Goal: Task Accomplishment & Management: Manage account settings

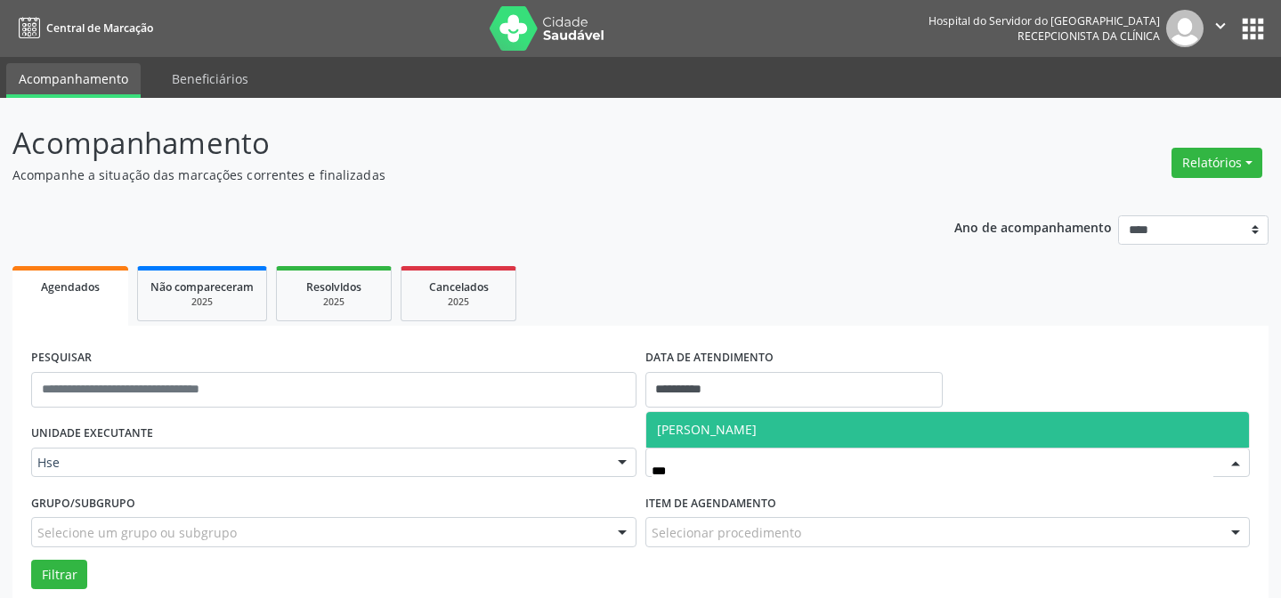
scroll to position [120, 0]
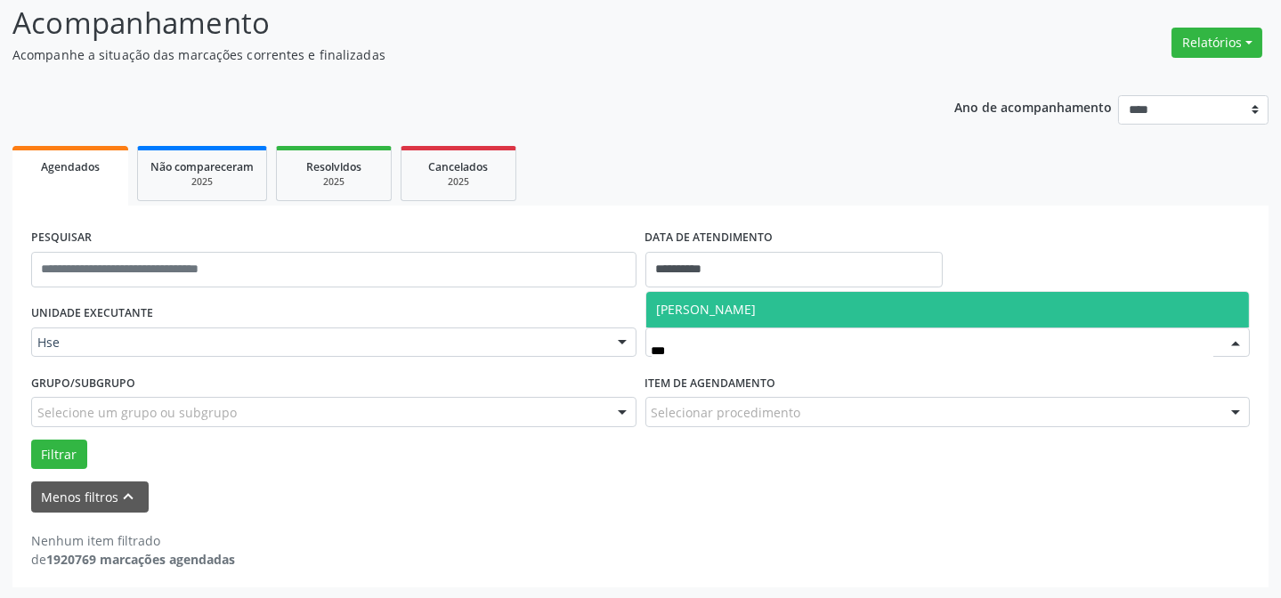
click at [734, 312] on span "[PERSON_NAME]" at bounding box center [707, 309] width 100 height 17
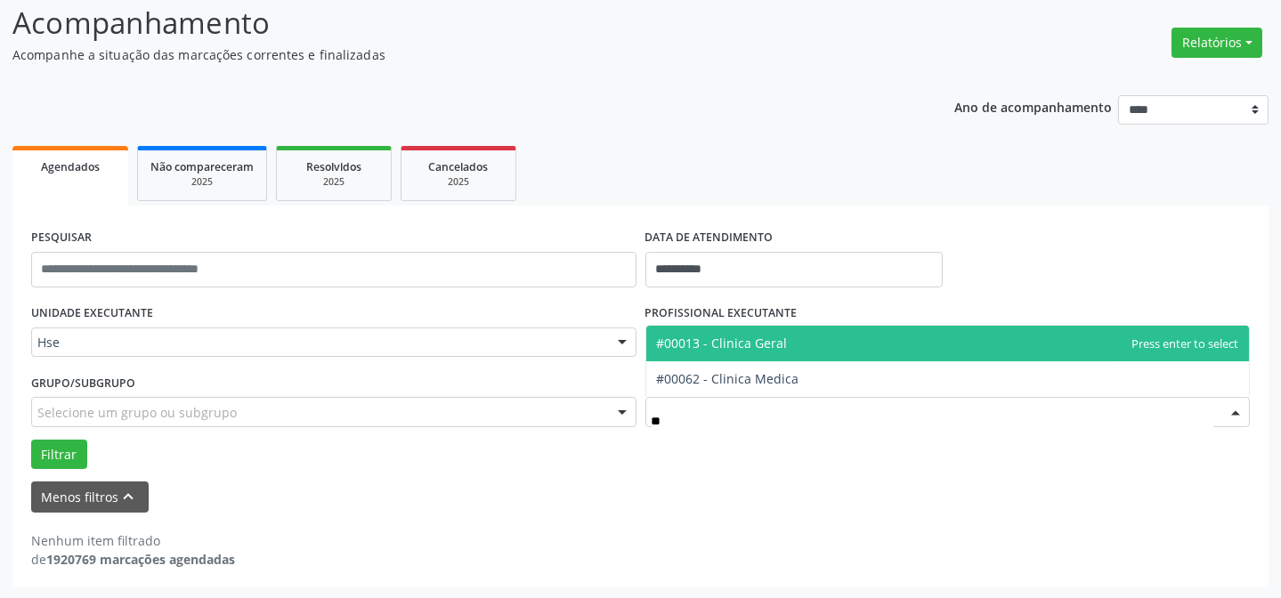
type input "***"
click at [734, 344] on span "#00013 - Clinica Geral" at bounding box center [722, 343] width 131 height 17
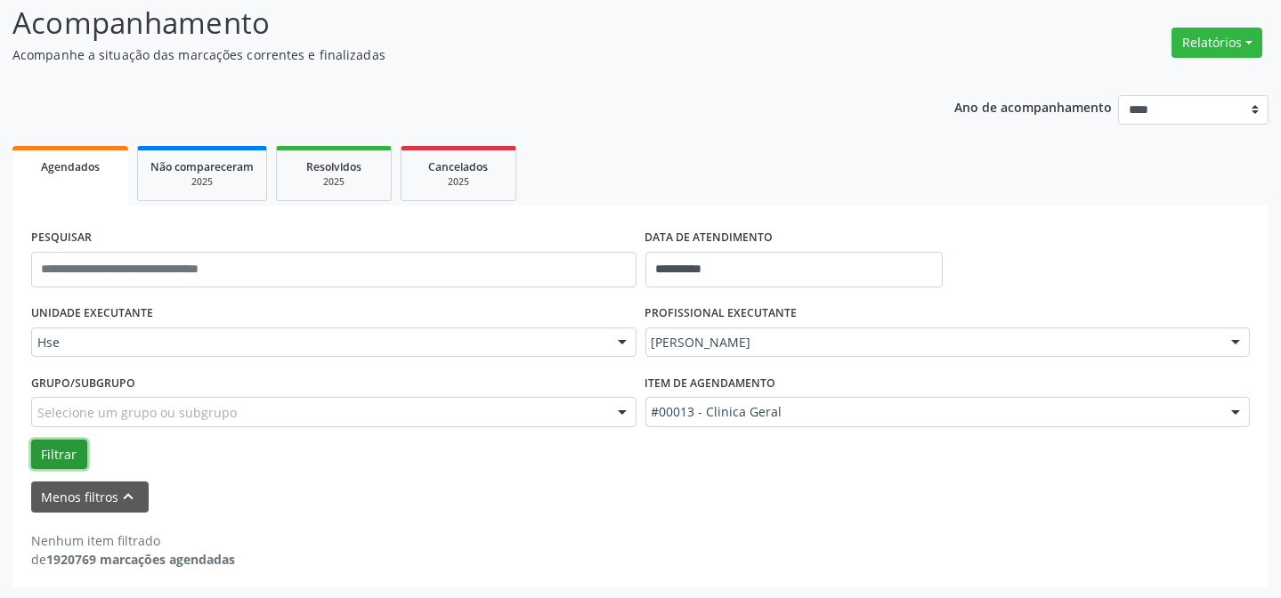
click at [53, 446] on button "Filtrar" at bounding box center [59, 455] width 56 height 30
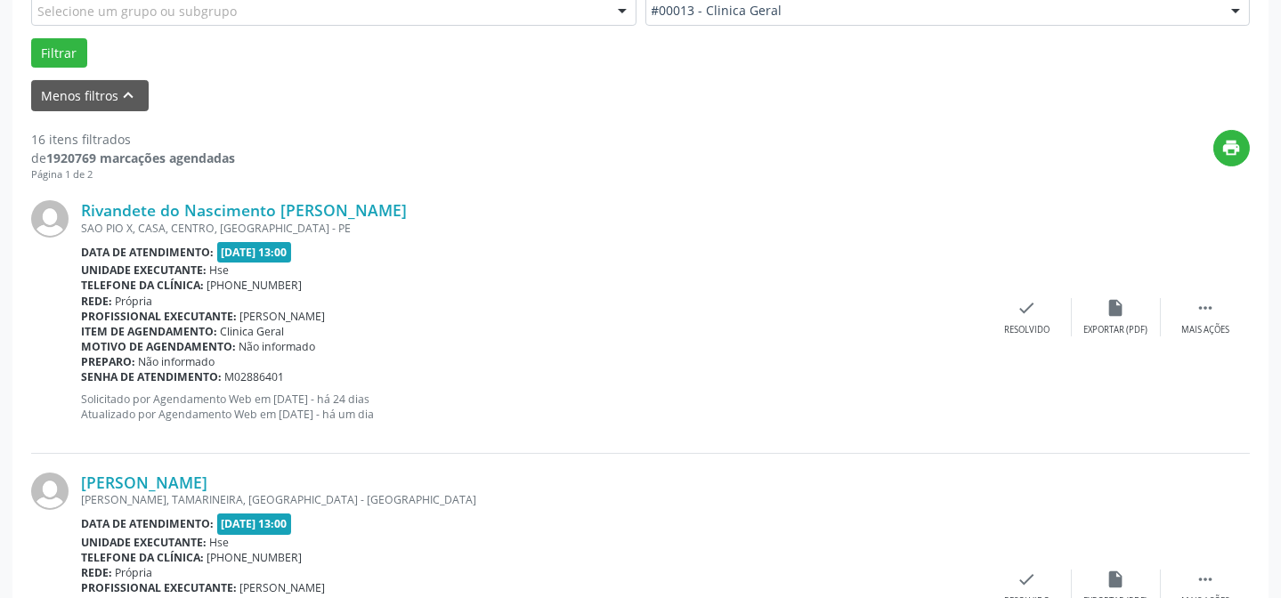
scroll to position [525, 0]
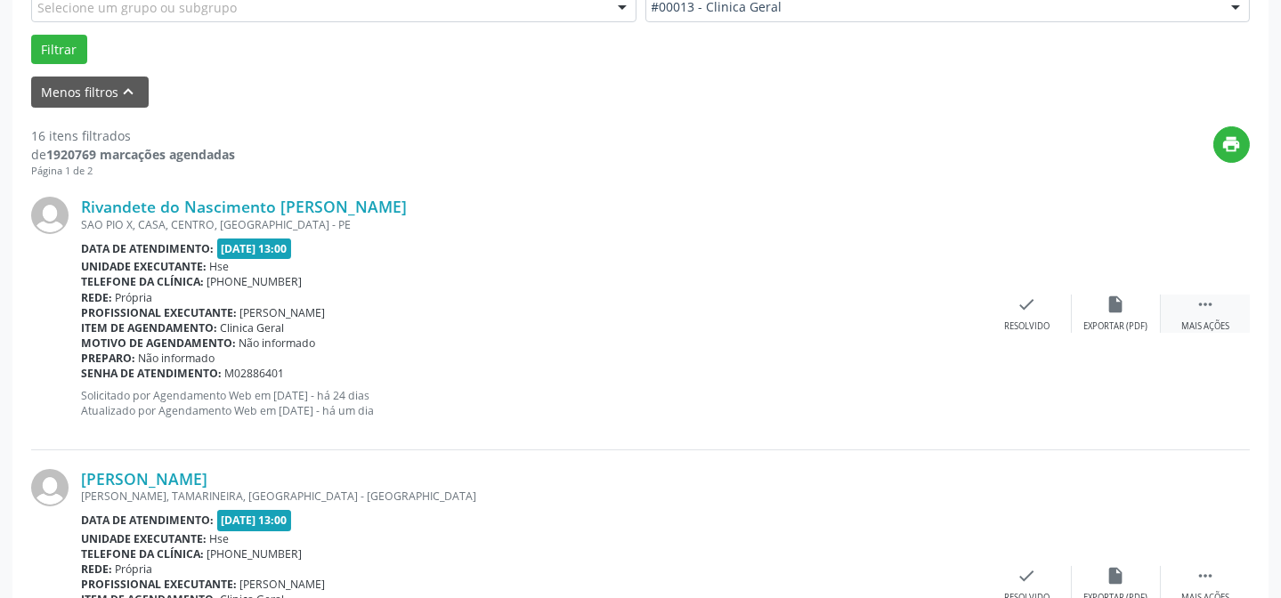
drag, startPoint x: 1218, startPoint y: 322, endPoint x: 1193, endPoint y: 301, distance: 32.8
click at [1209, 312] on div " Mais ações" at bounding box center [1205, 314] width 89 height 38
click at [1131, 323] on div "Não compareceu" at bounding box center [1116, 327] width 76 height 12
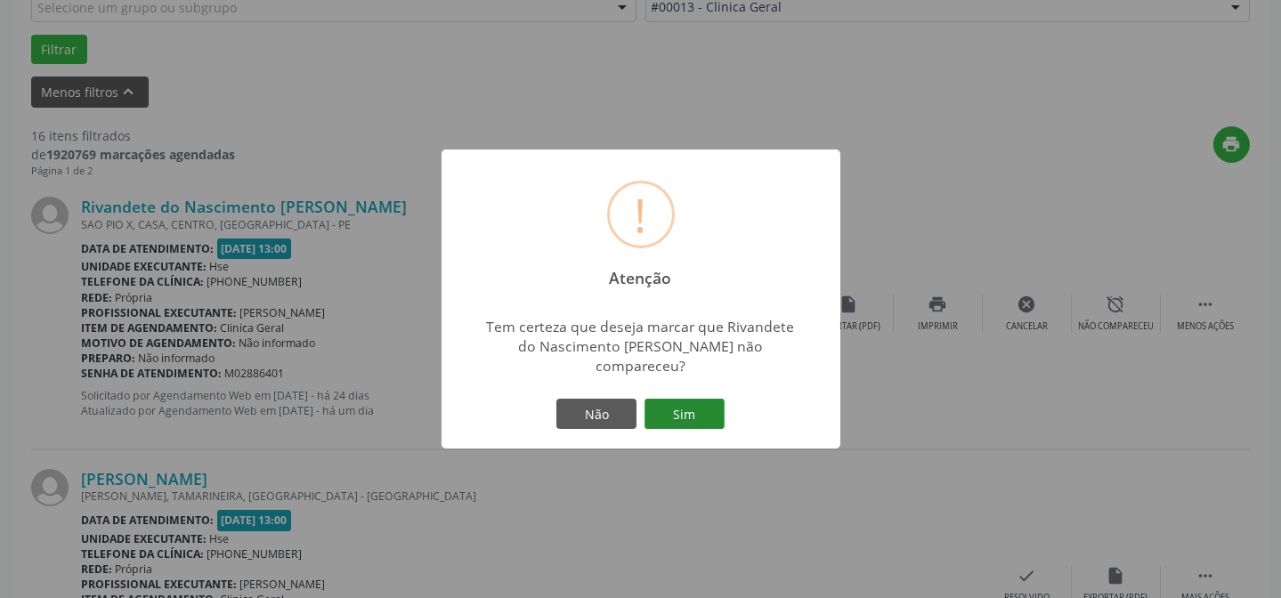
click at [709, 423] on button "Sim" at bounding box center [685, 414] width 80 height 30
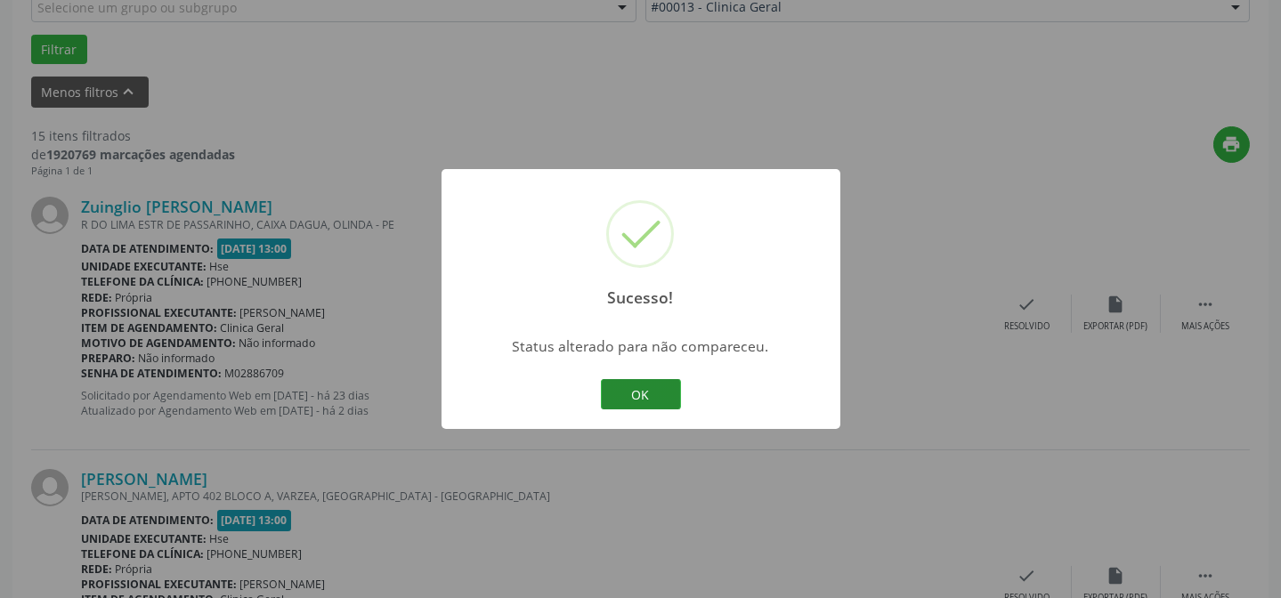
click at [624, 382] on button "OK" at bounding box center [641, 394] width 80 height 30
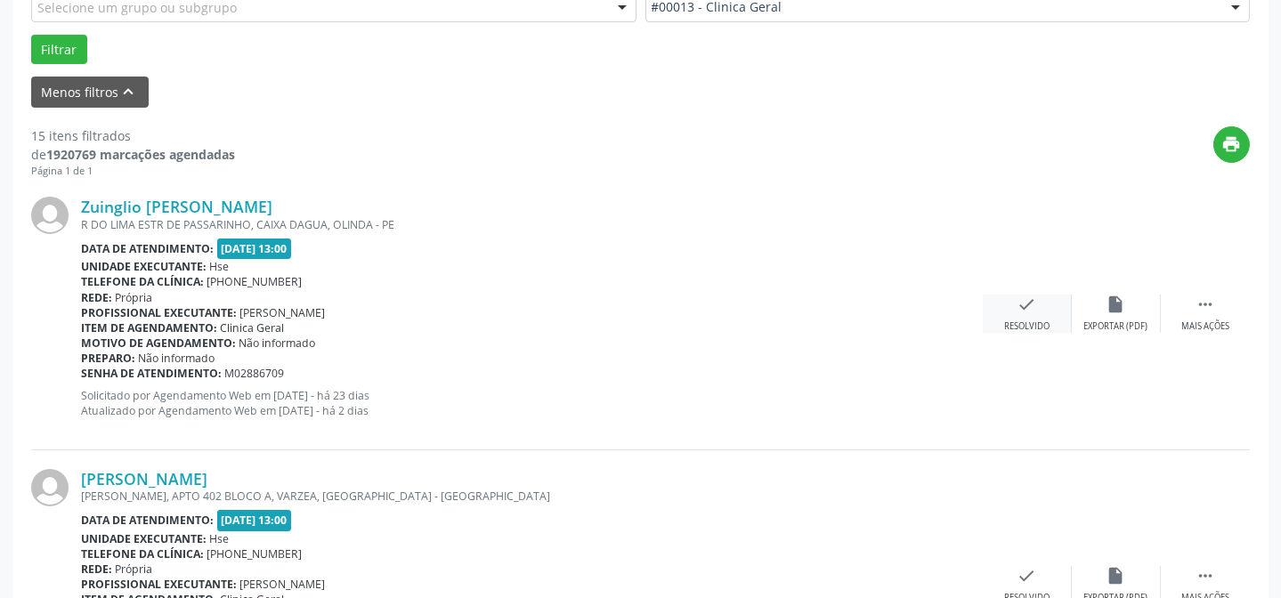
click at [1037, 329] on div "Resolvido" at bounding box center [1026, 327] width 45 height 12
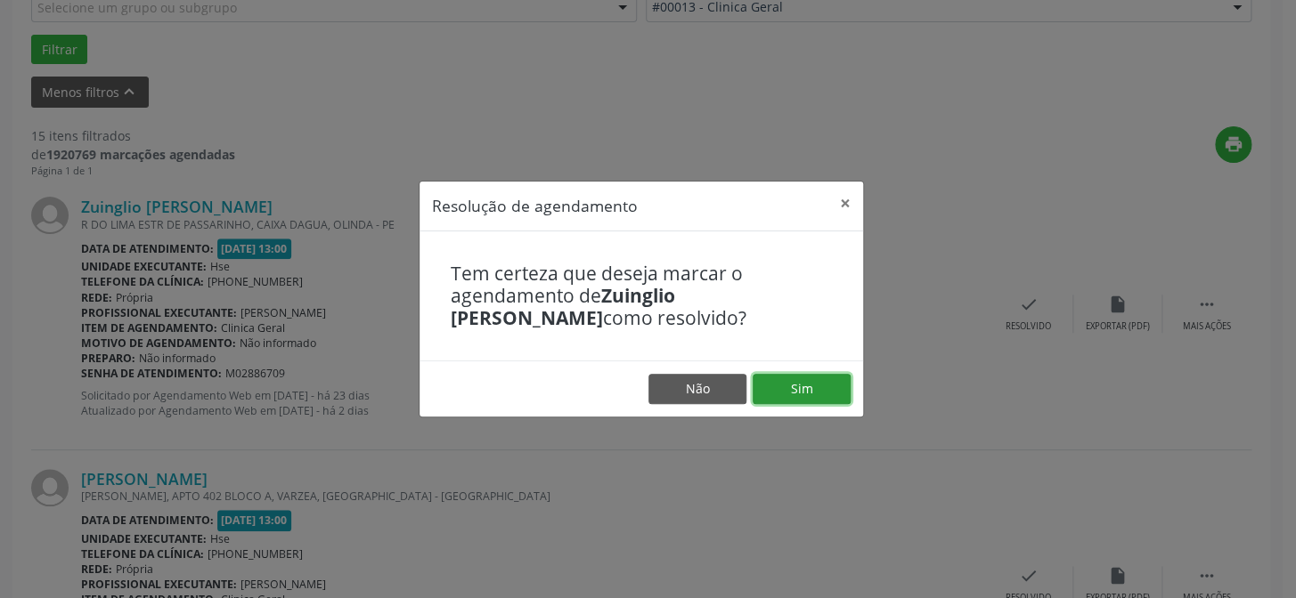
click at [842, 400] on button "Sim" at bounding box center [801, 389] width 98 height 30
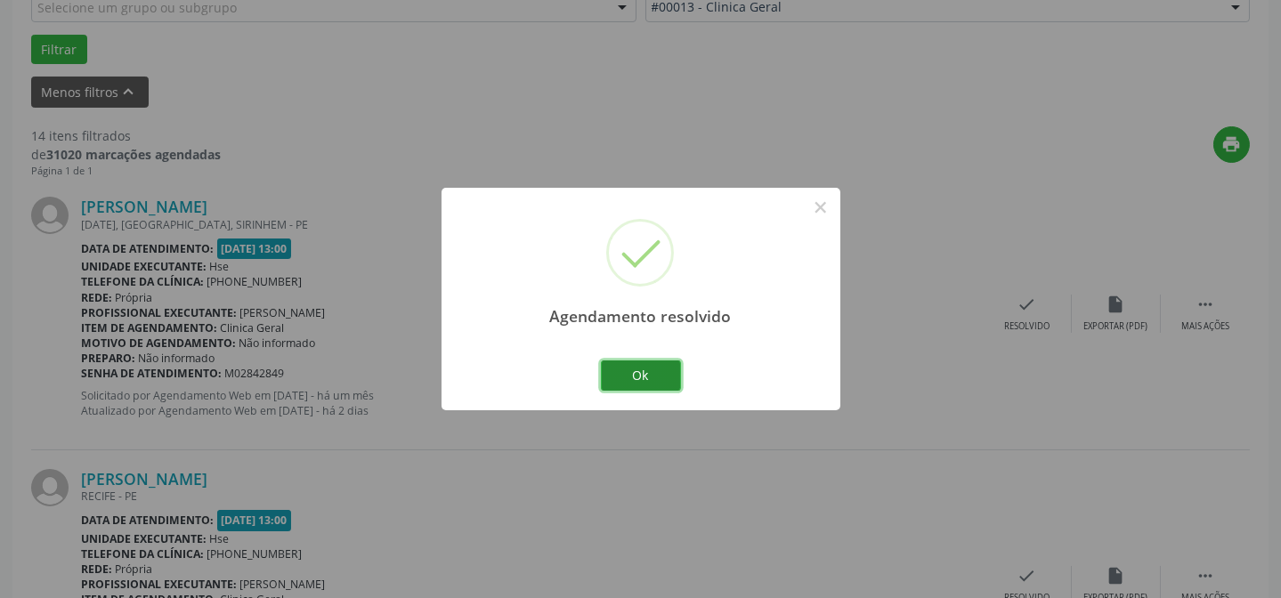
click at [654, 375] on button "Ok" at bounding box center [641, 376] width 80 height 30
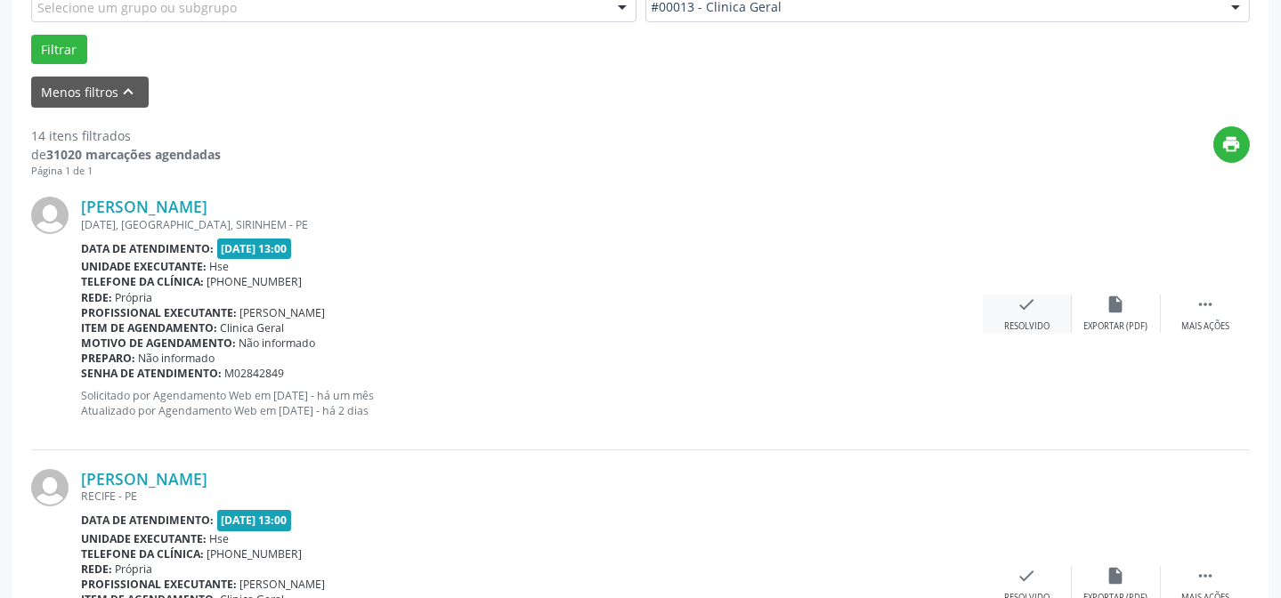
click at [1038, 305] on div "check Resolvido" at bounding box center [1027, 314] width 89 height 38
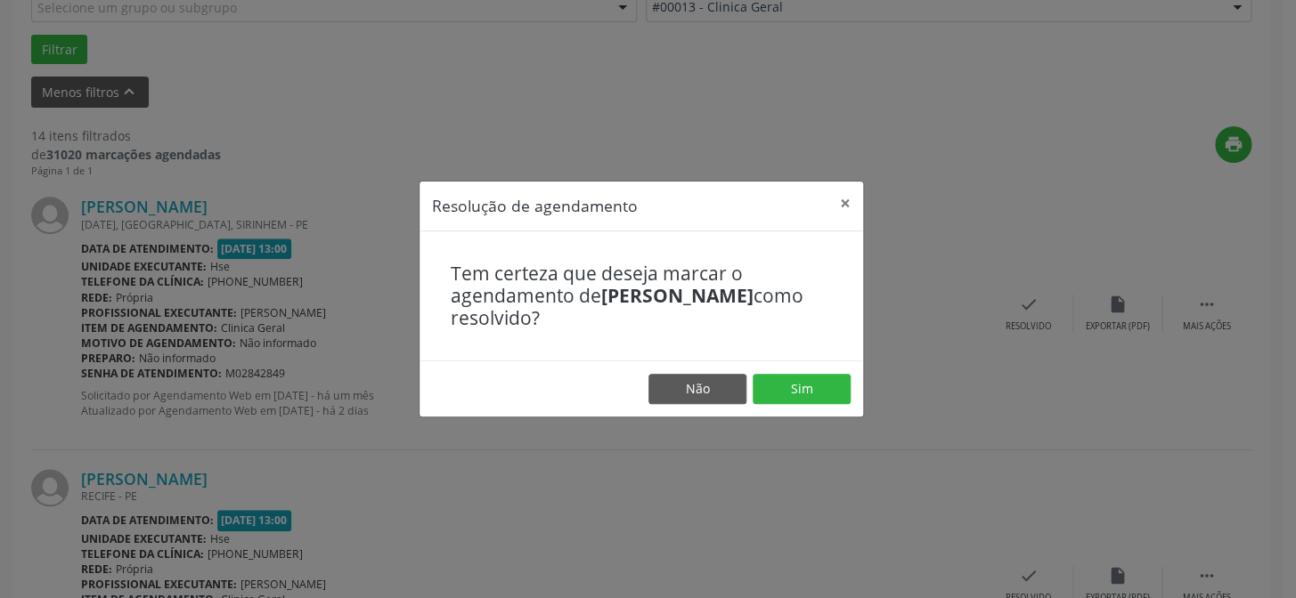
click at [852, 376] on footer "Não Sim" at bounding box center [640, 389] width 443 height 56
click at [826, 382] on button "Sim" at bounding box center [801, 389] width 98 height 30
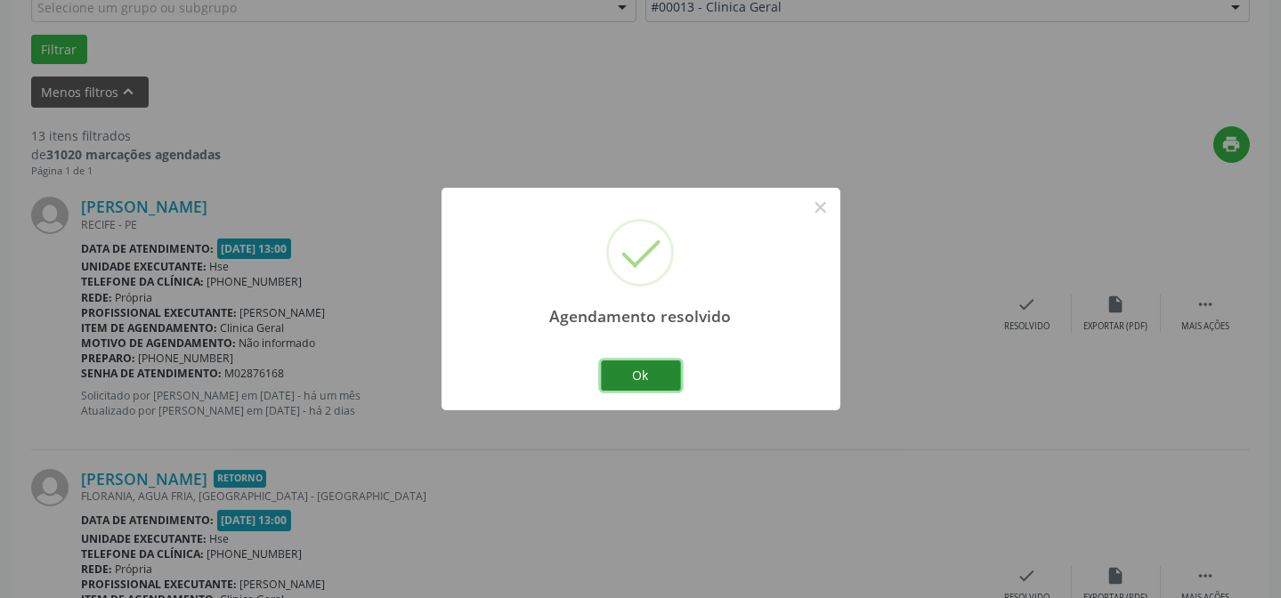
click at [662, 375] on button "Ok" at bounding box center [641, 376] width 80 height 30
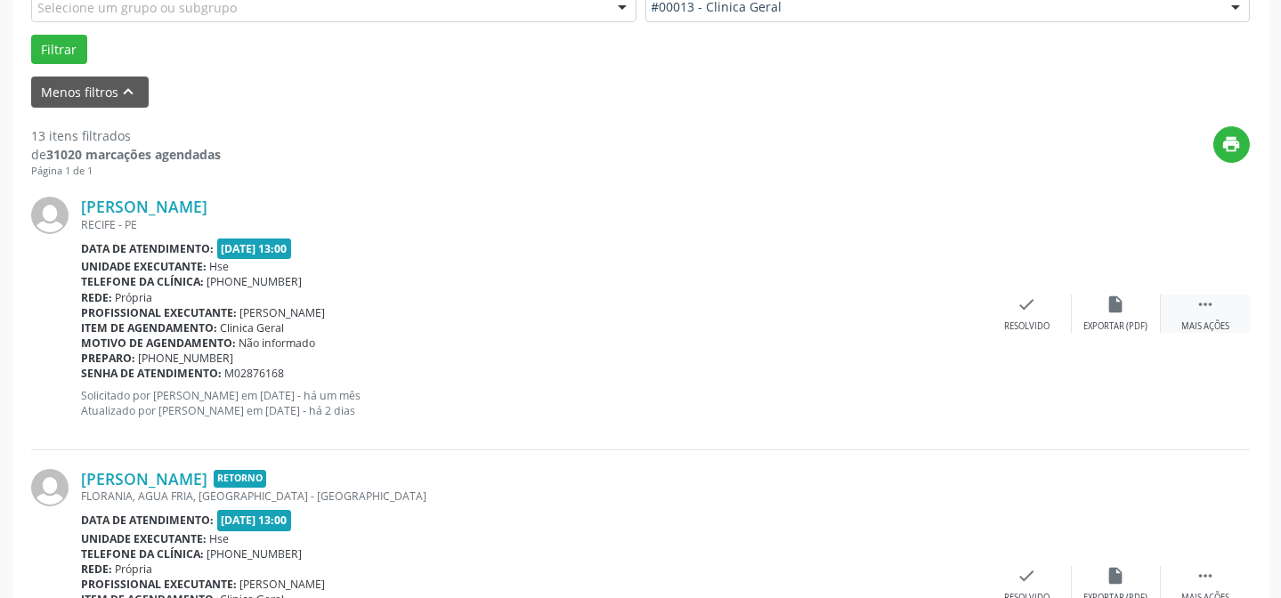
click at [1181, 302] on div " Mais ações" at bounding box center [1205, 314] width 89 height 38
click at [1118, 312] on icon "alarm_off" at bounding box center [1117, 305] width 20 height 20
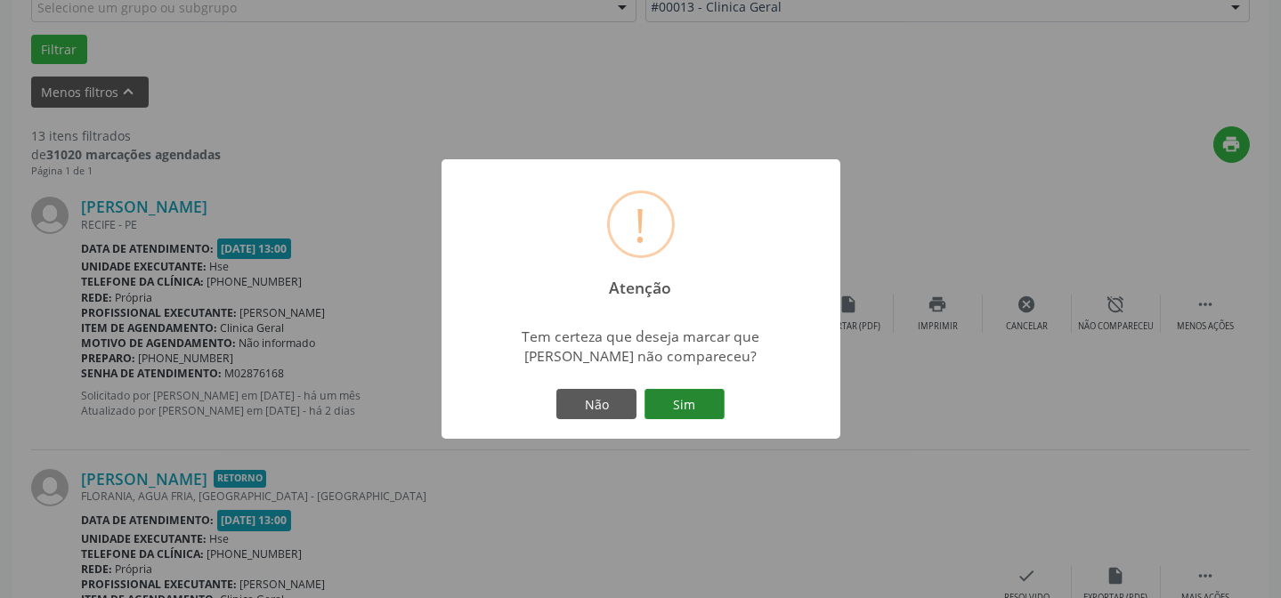
click at [687, 415] on button "Sim" at bounding box center [685, 404] width 80 height 30
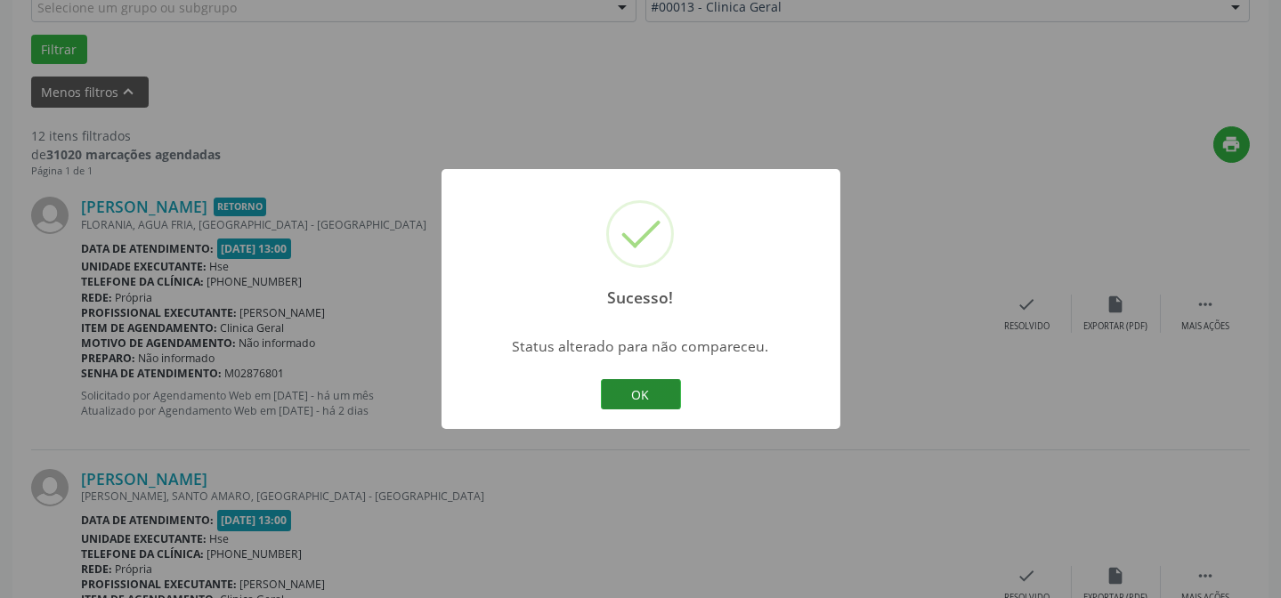
click at [665, 397] on button "OK" at bounding box center [641, 394] width 80 height 30
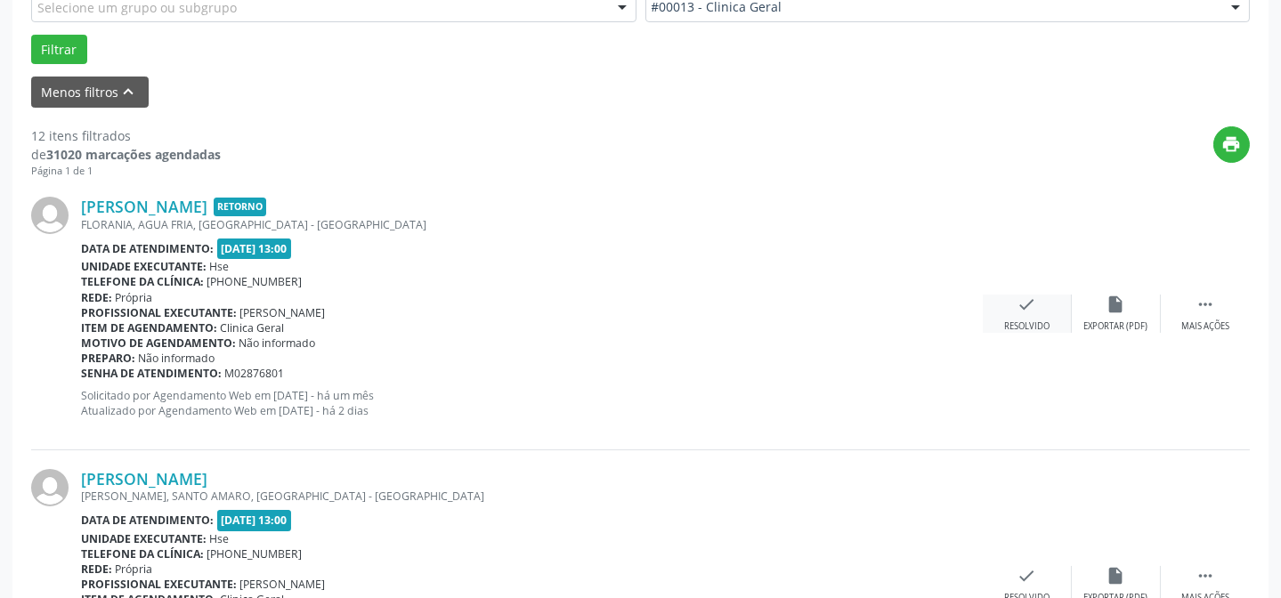
click at [1049, 321] on div "Resolvido" at bounding box center [1026, 327] width 45 height 12
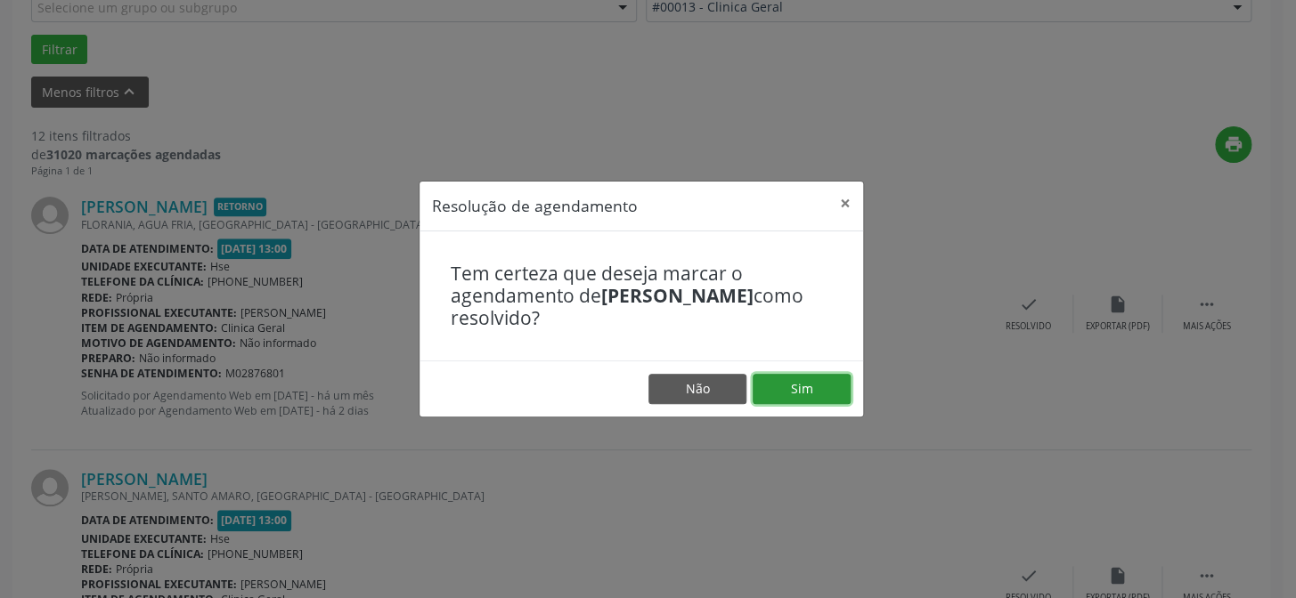
click at [804, 380] on button "Sim" at bounding box center [801, 389] width 98 height 30
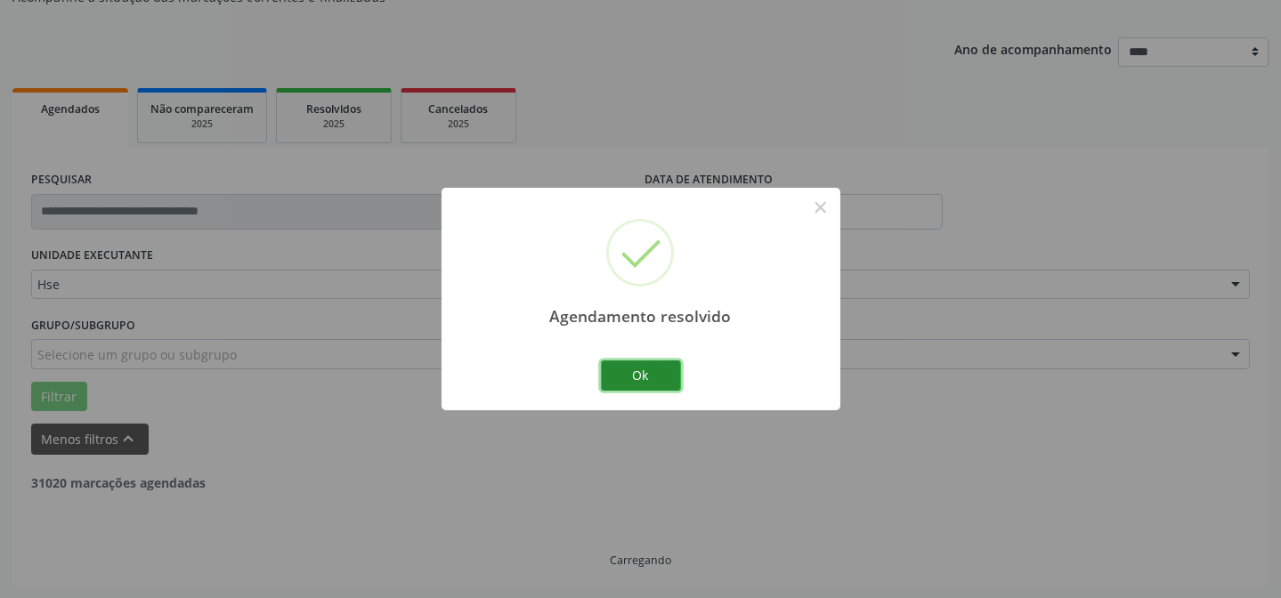
click at [651, 374] on button "Ok" at bounding box center [641, 376] width 80 height 30
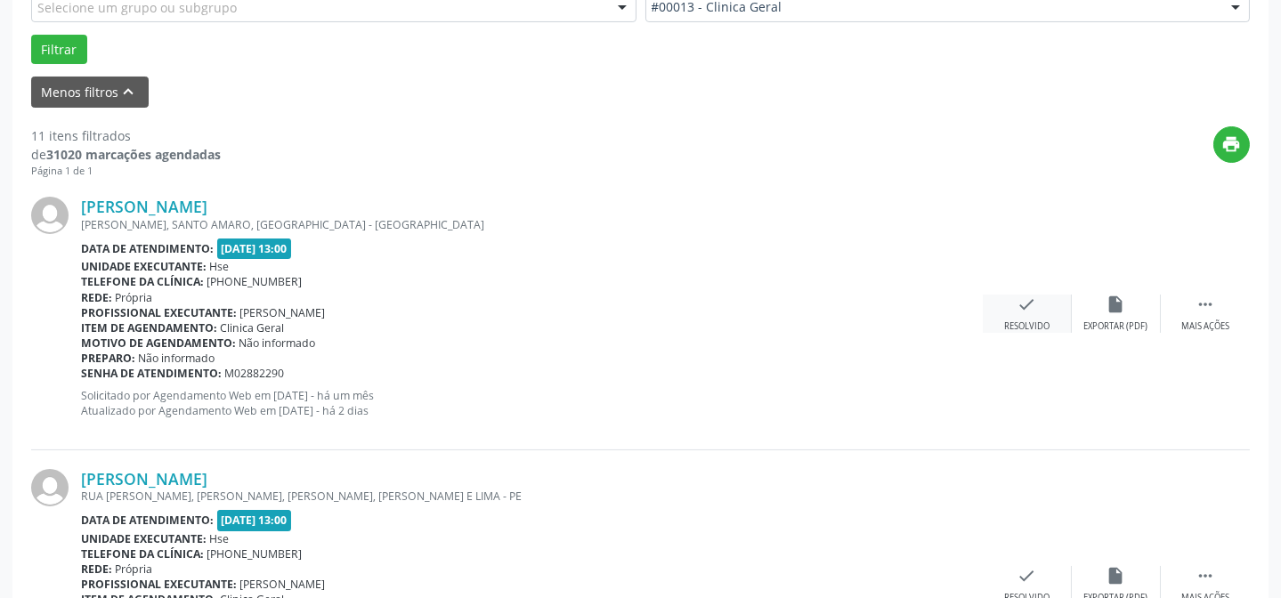
click at [1015, 317] on div "check Resolvido" at bounding box center [1027, 314] width 89 height 38
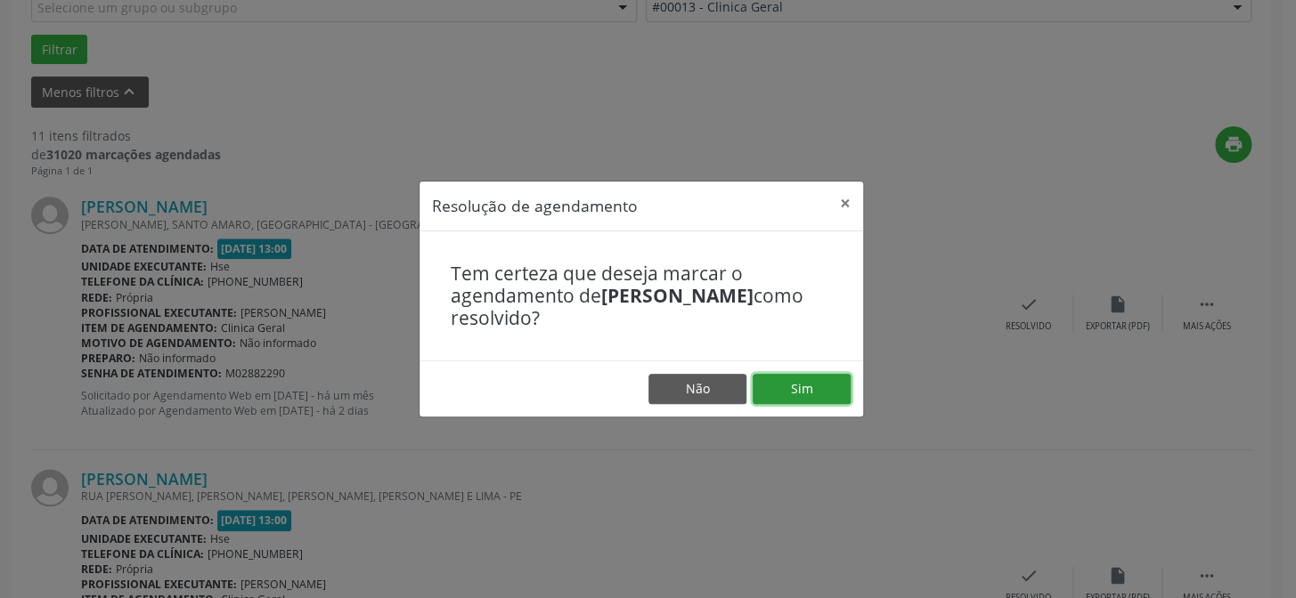
click at [792, 386] on button "Sim" at bounding box center [801, 389] width 98 height 30
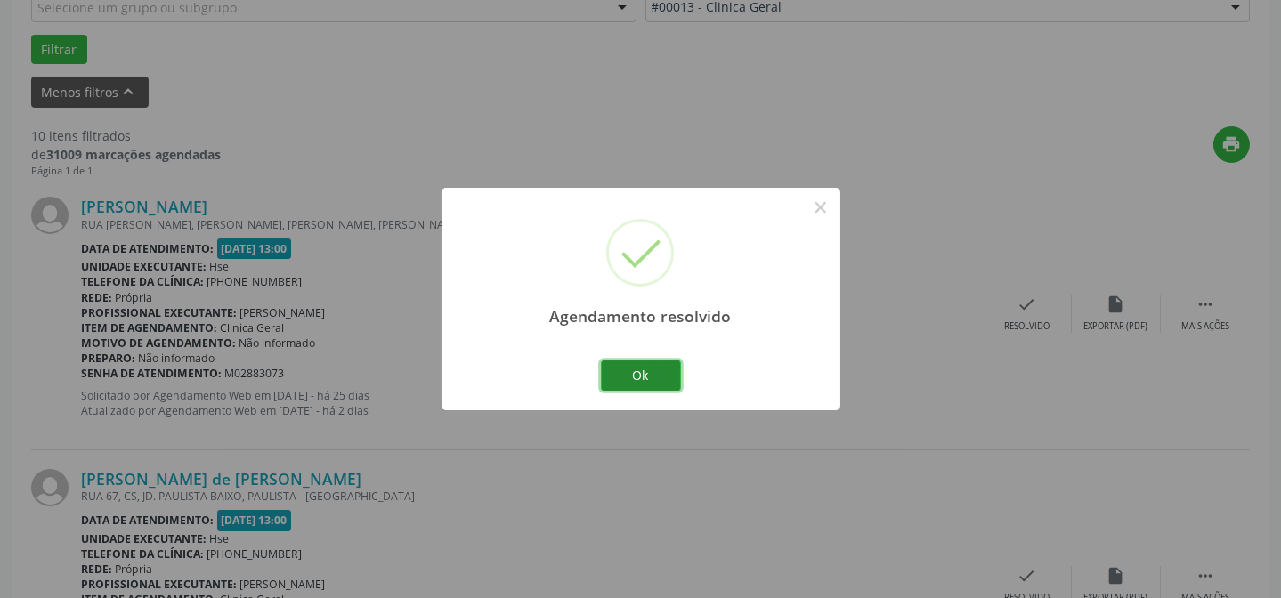
click at [654, 374] on button "Ok" at bounding box center [641, 376] width 80 height 30
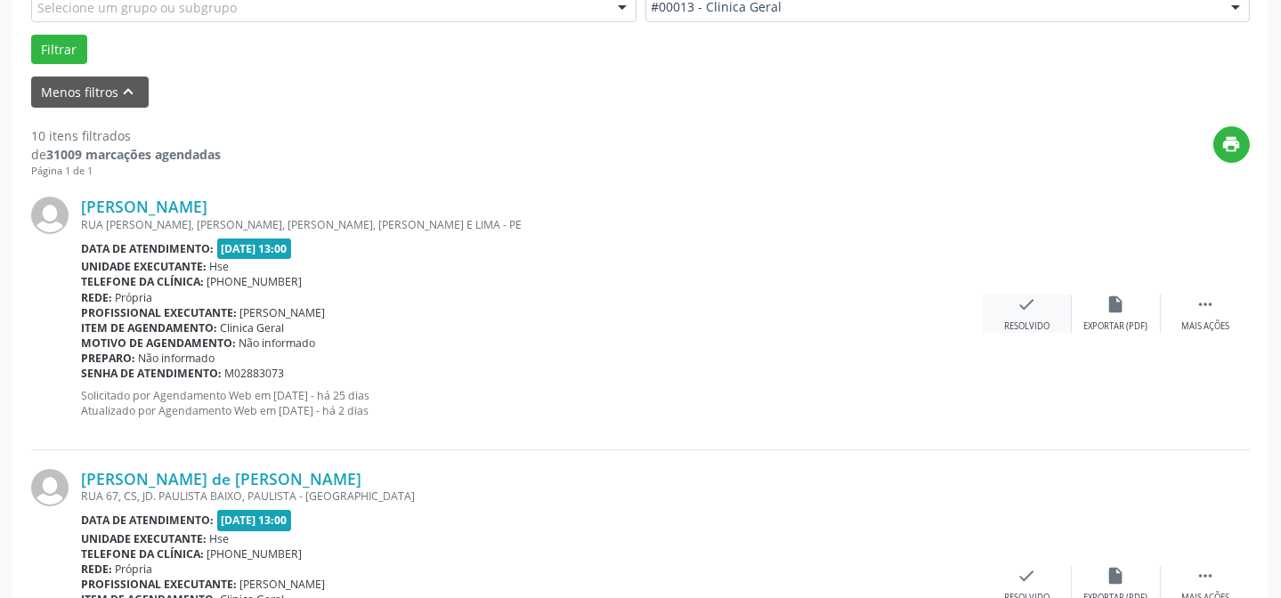
click at [1018, 306] on icon "check" at bounding box center [1028, 305] width 20 height 20
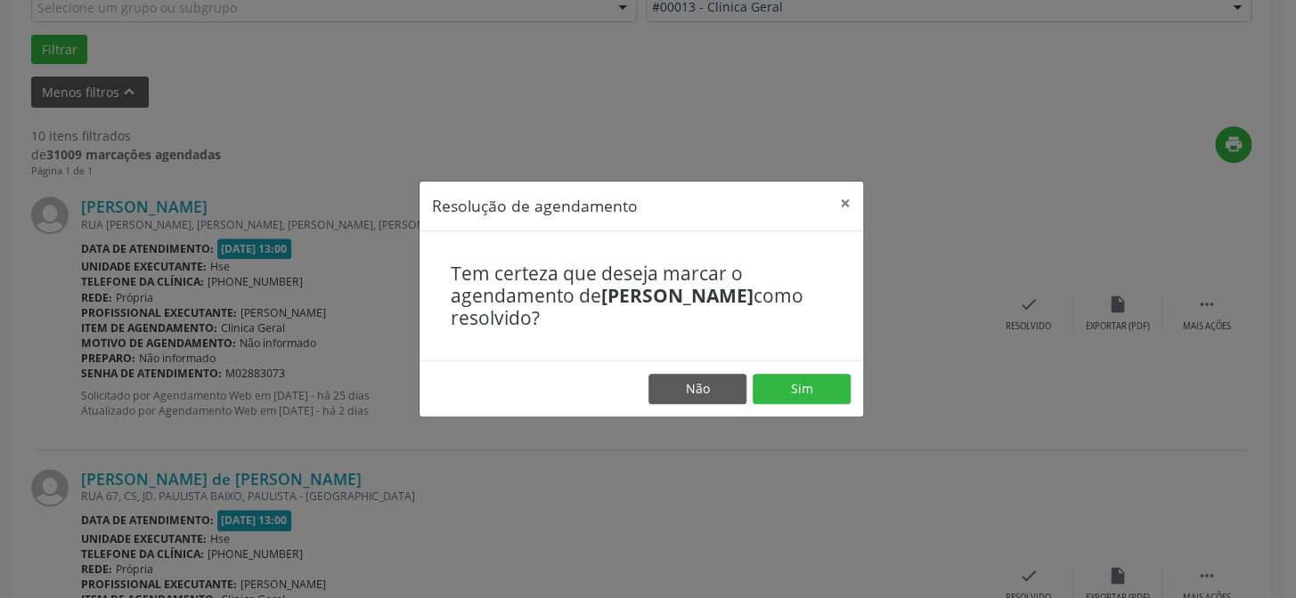
click at [833, 370] on footer "Não Sim" at bounding box center [640, 389] width 443 height 56
click at [819, 399] on button "Sim" at bounding box center [801, 389] width 98 height 30
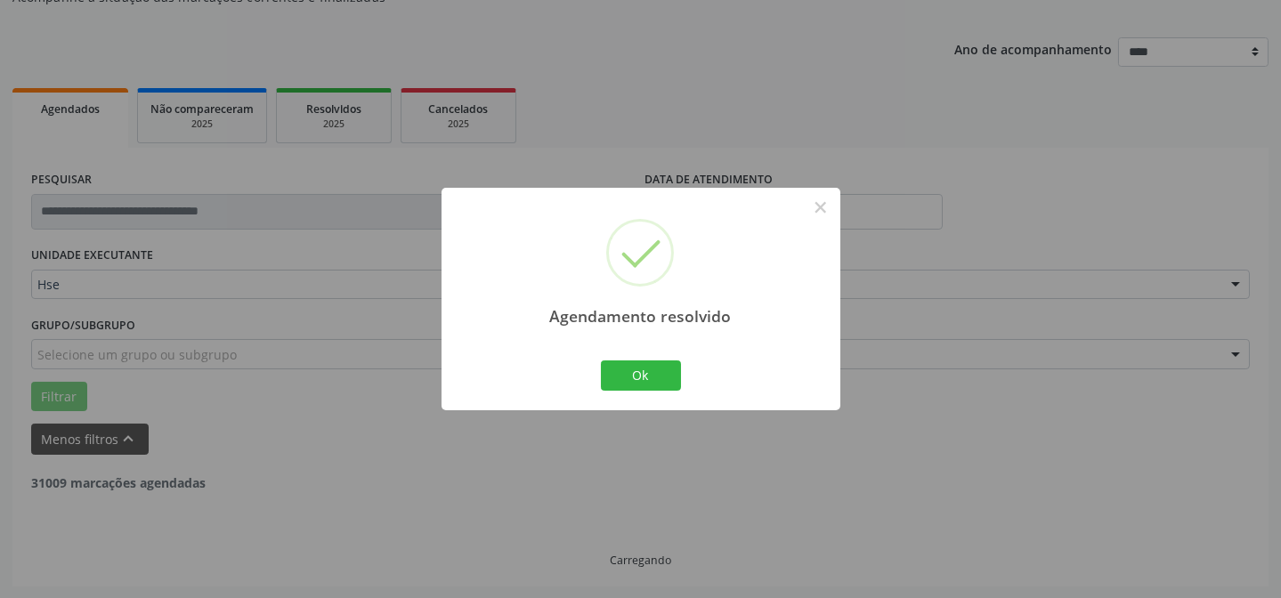
click at [676, 343] on div "Agendamento resolvido × Ok Cancel" at bounding box center [641, 299] width 399 height 222
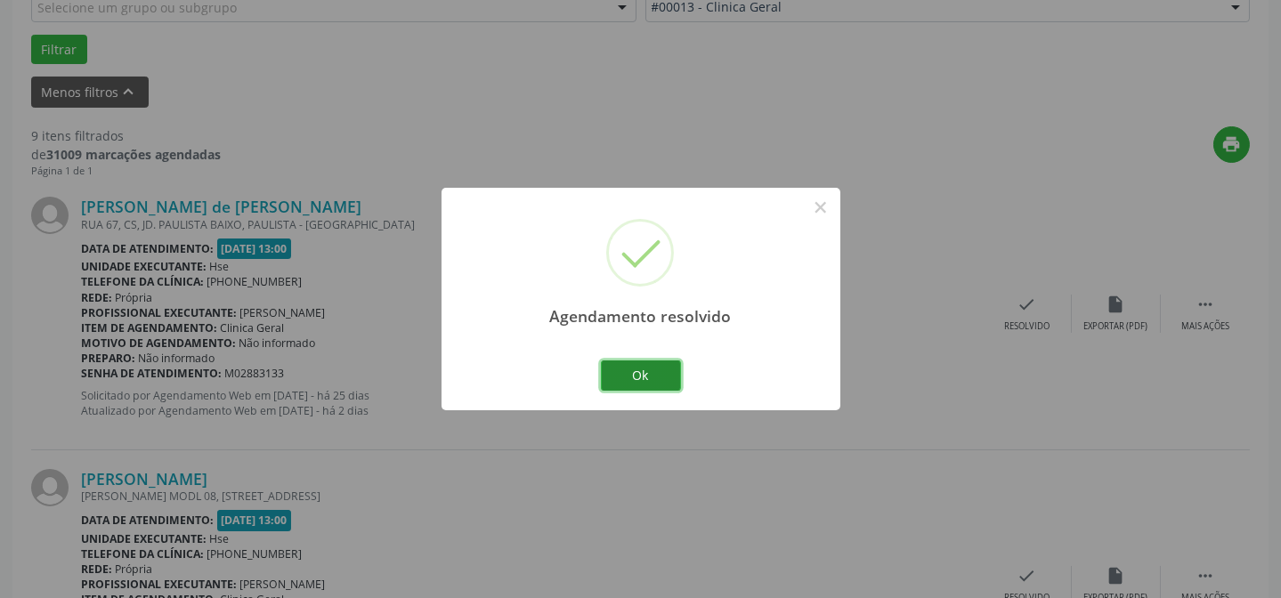
click at [667, 370] on button "Ok" at bounding box center [641, 376] width 80 height 30
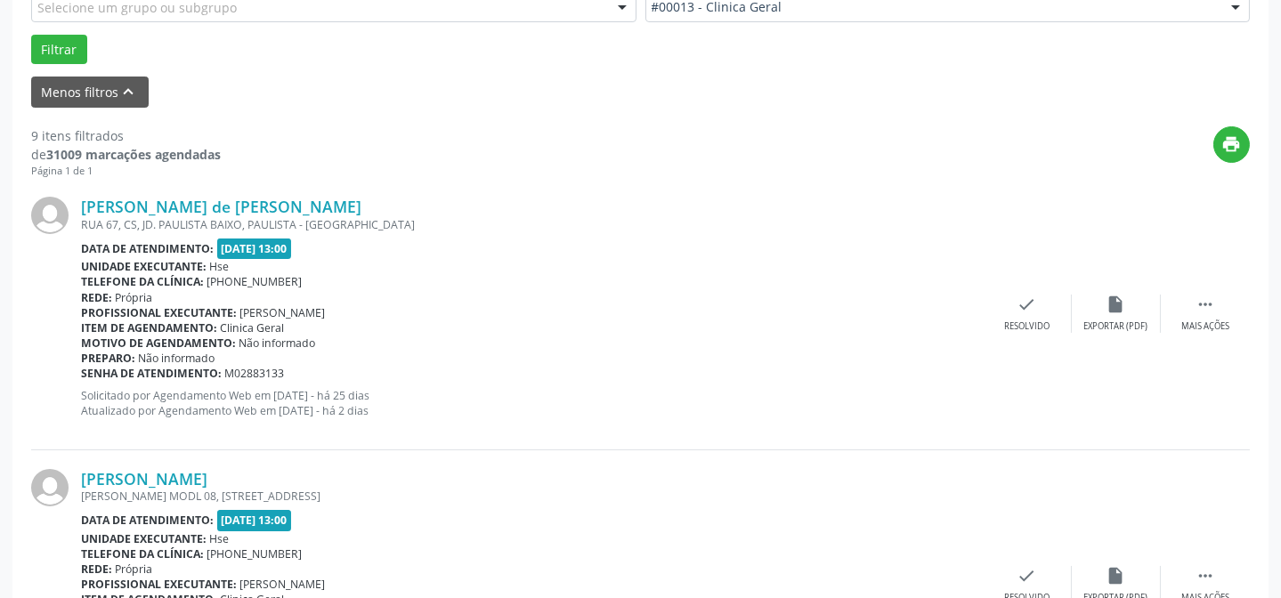
click at [1019, 281] on div "Simone Brandao de Santana RUA 67, CS, JD. PAULISTA BAIXO, PAULISTA - PE Data de…" at bounding box center [640, 314] width 1219 height 272
click at [1010, 318] on div "check Resolvido" at bounding box center [1027, 314] width 89 height 38
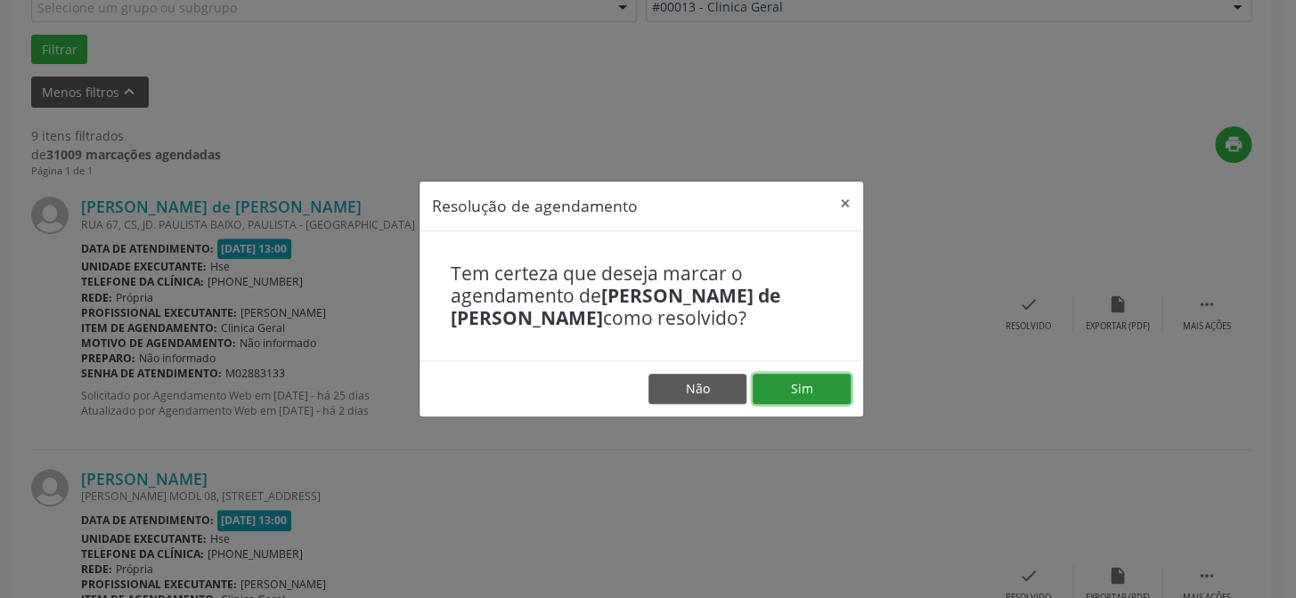
click at [786, 393] on button "Sim" at bounding box center [801, 389] width 98 height 30
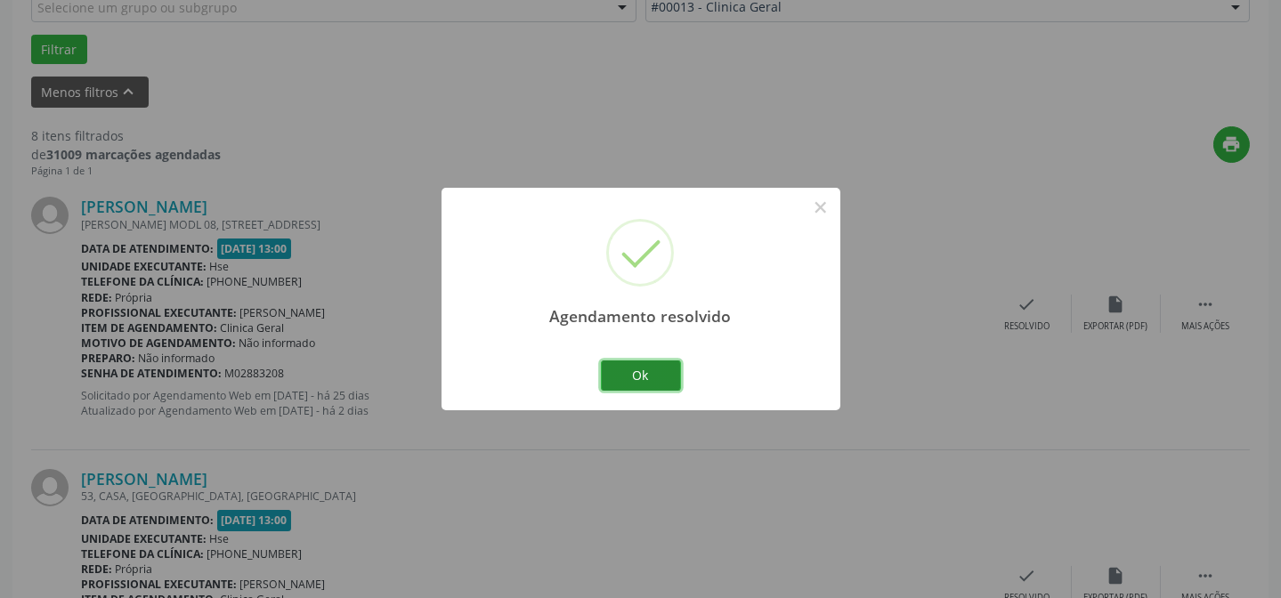
click at [616, 387] on button "Ok" at bounding box center [641, 376] width 80 height 30
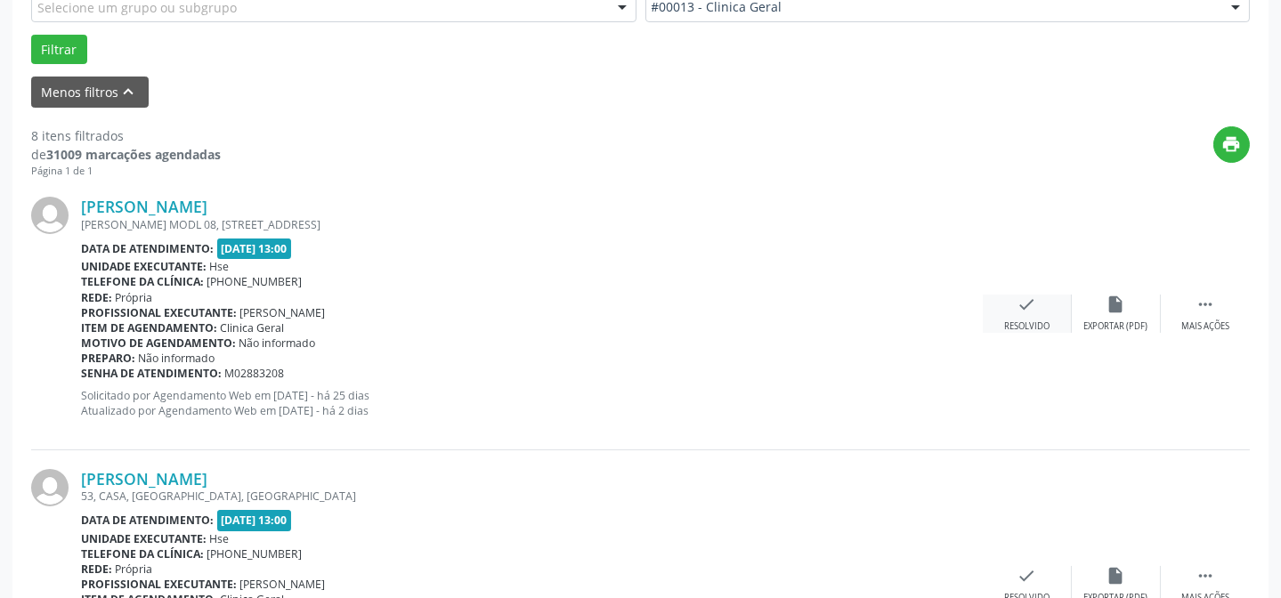
click at [1019, 303] on icon "check" at bounding box center [1028, 305] width 20 height 20
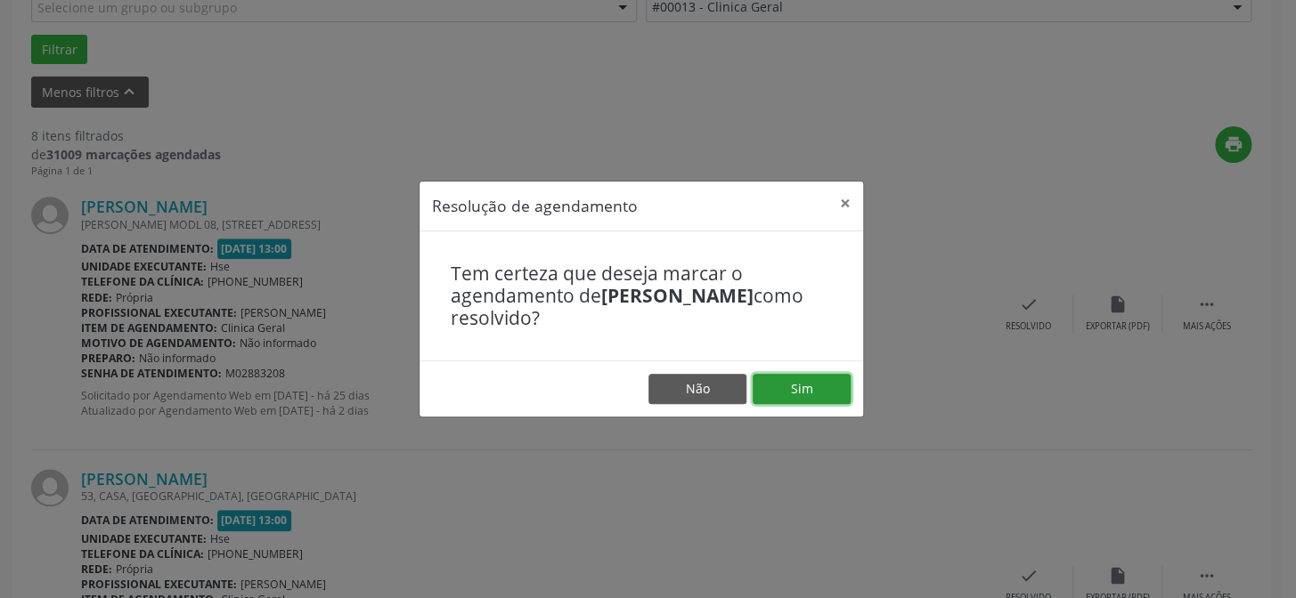
click at [808, 384] on button "Sim" at bounding box center [801, 389] width 98 height 30
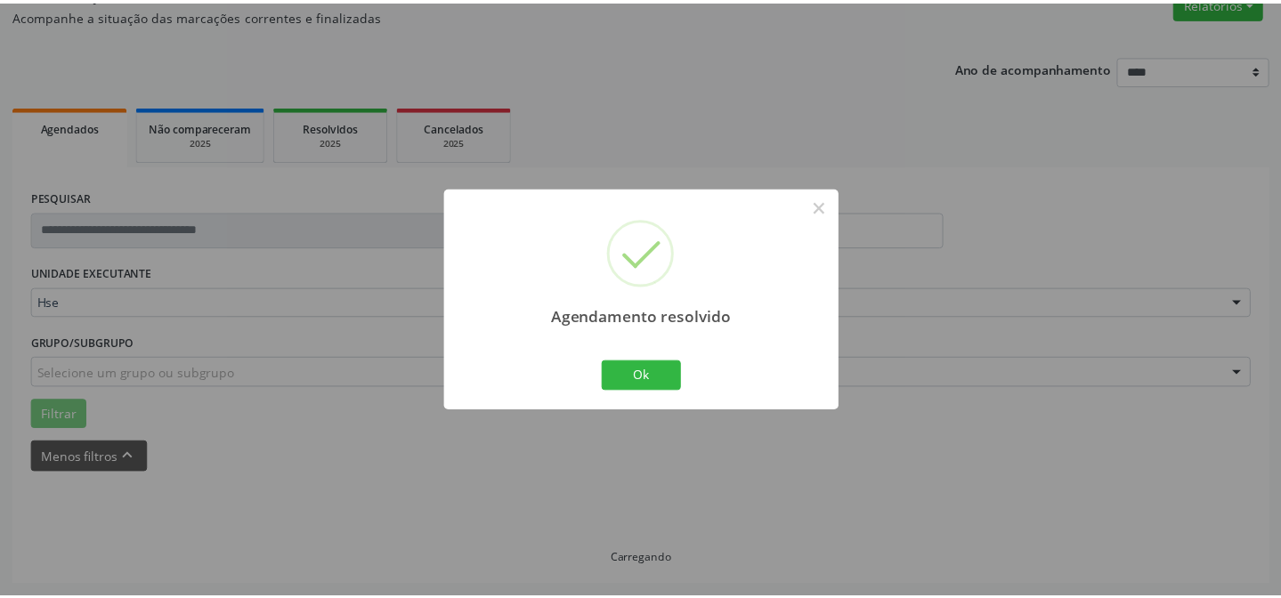
scroll to position [159, 0]
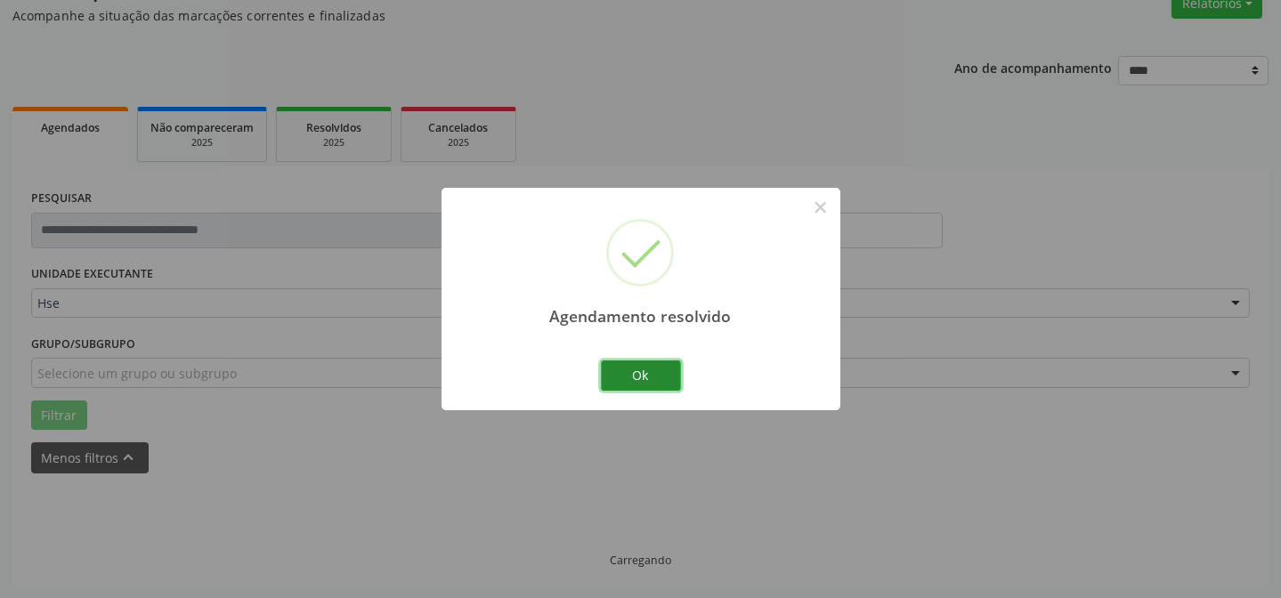
click at [627, 382] on button "Ok" at bounding box center [641, 376] width 80 height 30
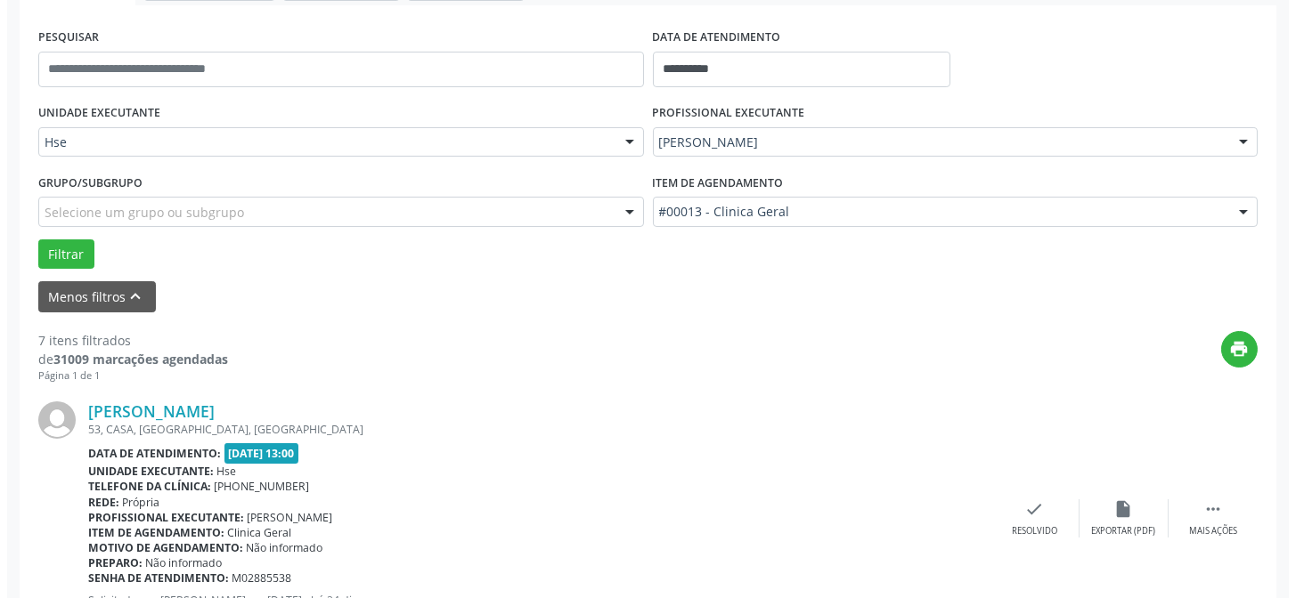
scroll to position [402, 0]
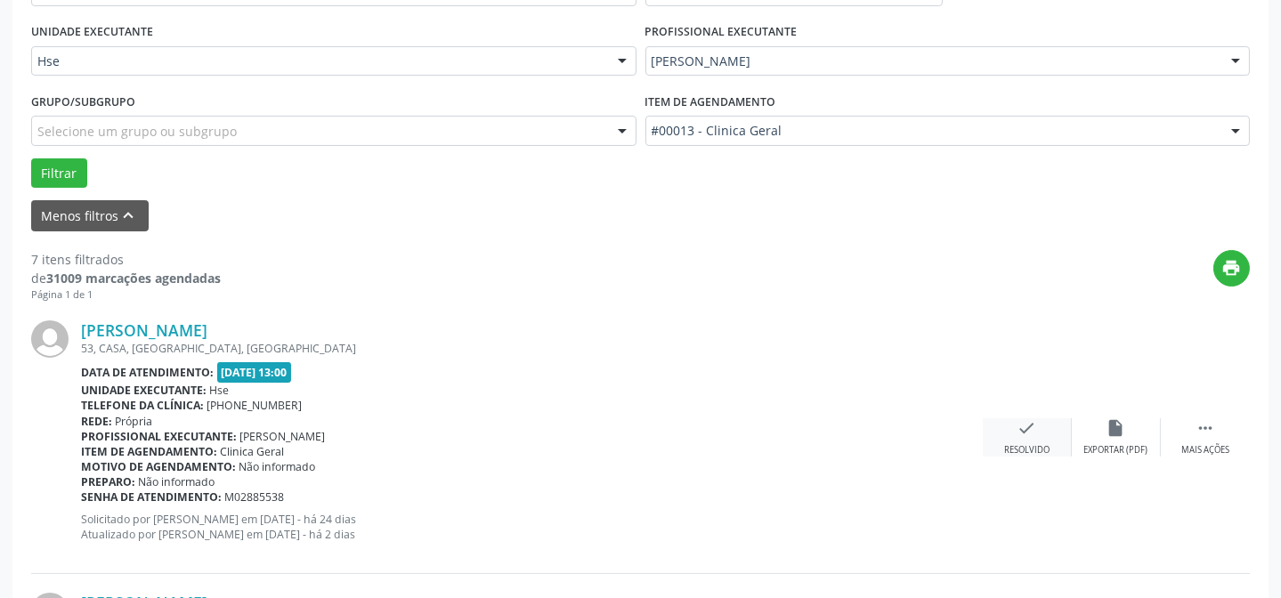
click at [1052, 428] on div "check Resolvido" at bounding box center [1027, 438] width 89 height 38
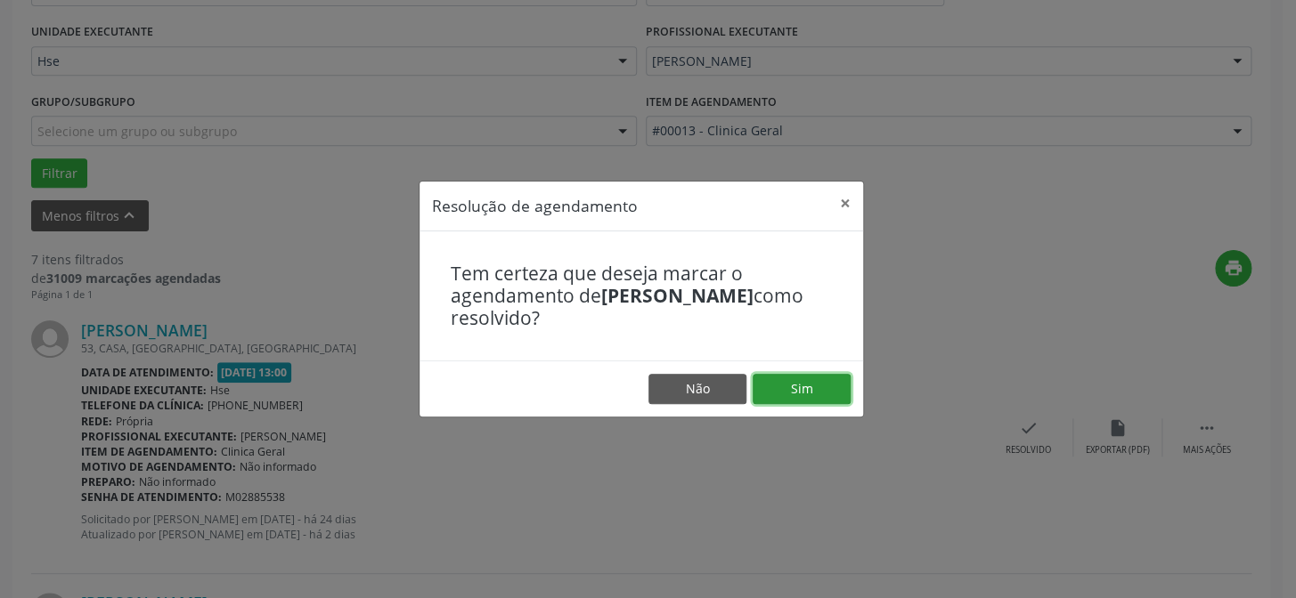
click at [793, 380] on button "Sim" at bounding box center [801, 389] width 98 height 30
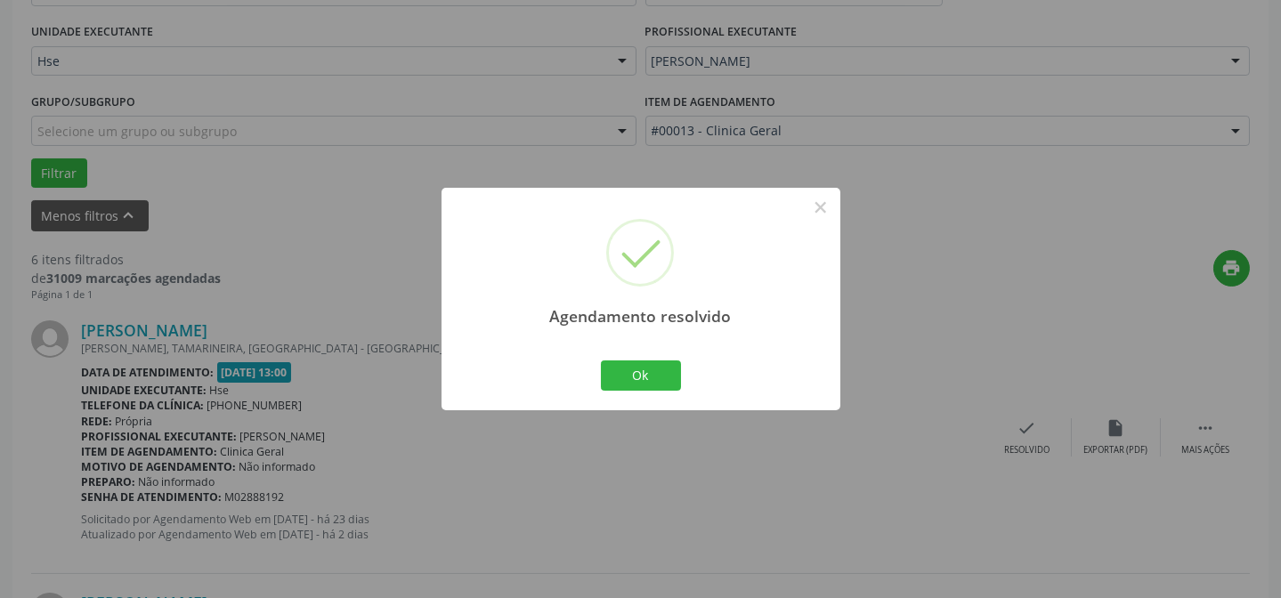
click at [653, 359] on div "Ok Cancel" at bounding box center [641, 375] width 88 height 37
click at [651, 373] on button "Ok" at bounding box center [641, 376] width 80 height 30
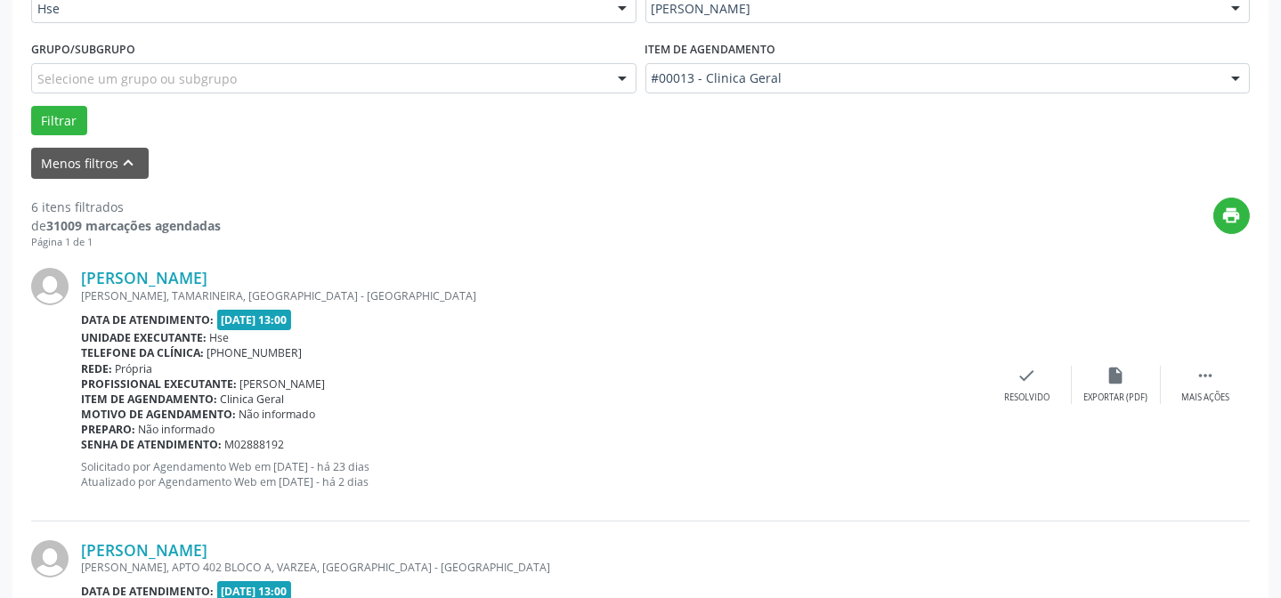
scroll to position [483, 0]
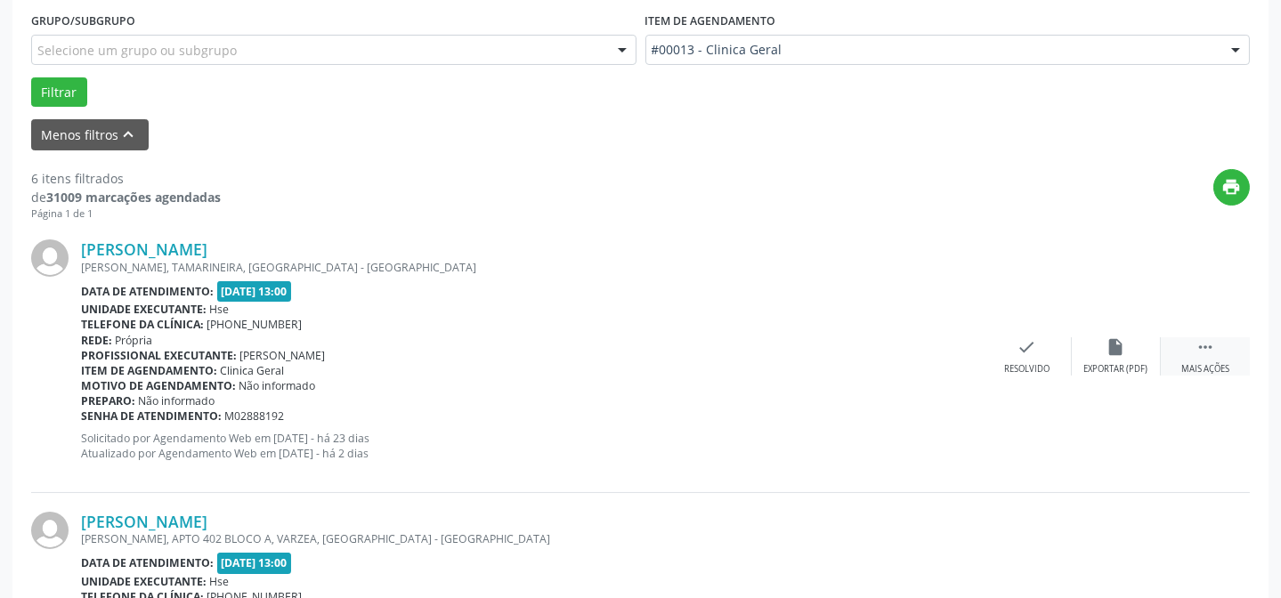
click at [1183, 346] on div " Mais ações" at bounding box center [1205, 356] width 89 height 38
click at [1098, 348] on div "alarm_off Não compareceu" at bounding box center [1116, 356] width 89 height 38
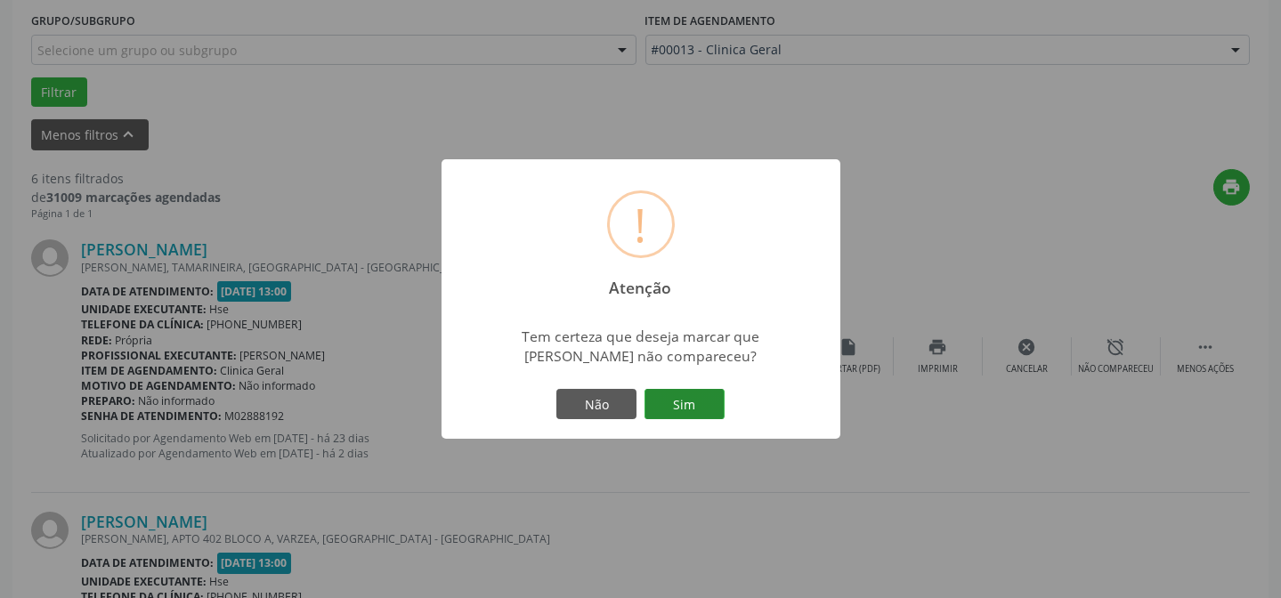
click at [698, 396] on button "Sim" at bounding box center [685, 404] width 80 height 30
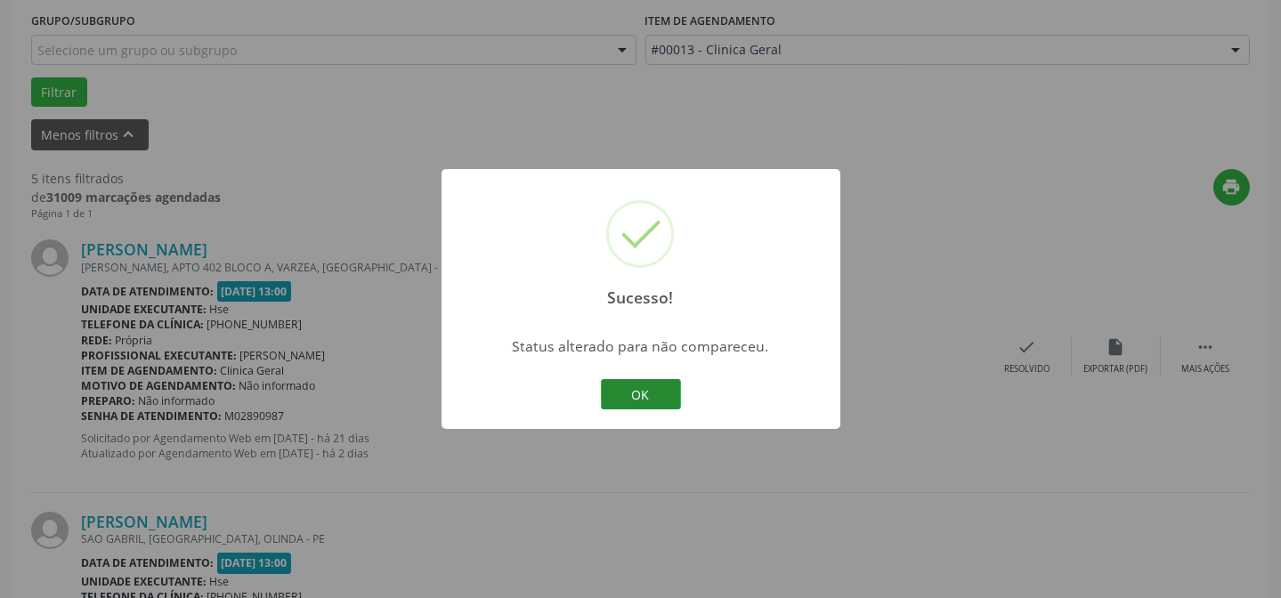
click at [654, 391] on button "OK" at bounding box center [641, 394] width 80 height 30
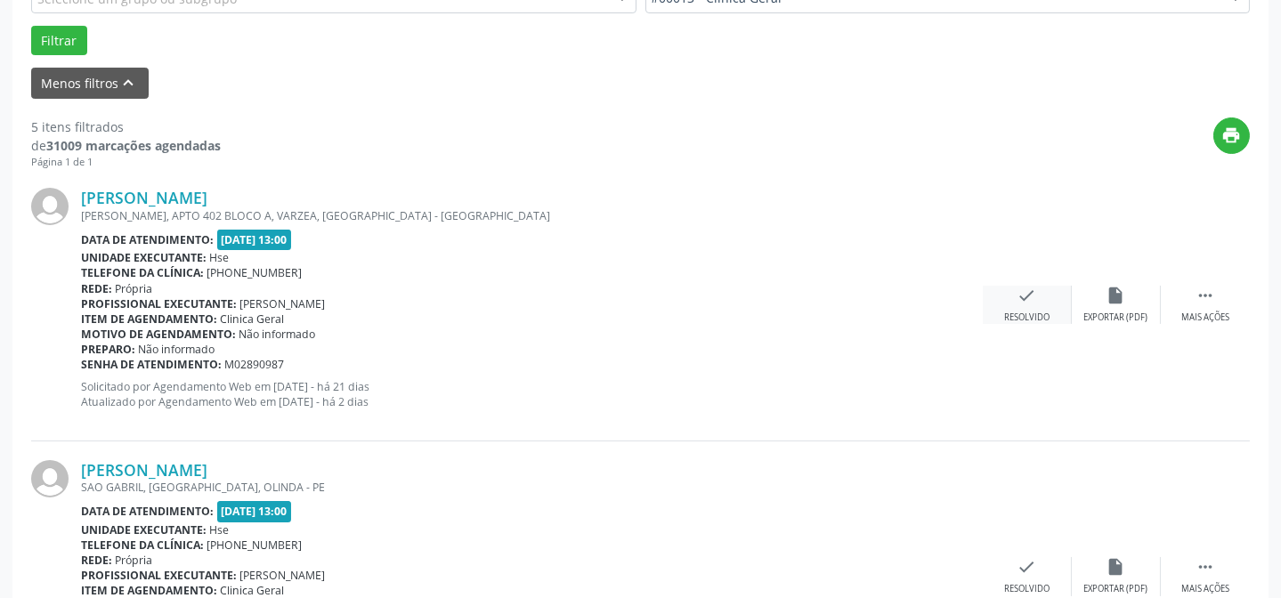
scroll to position [564, 0]
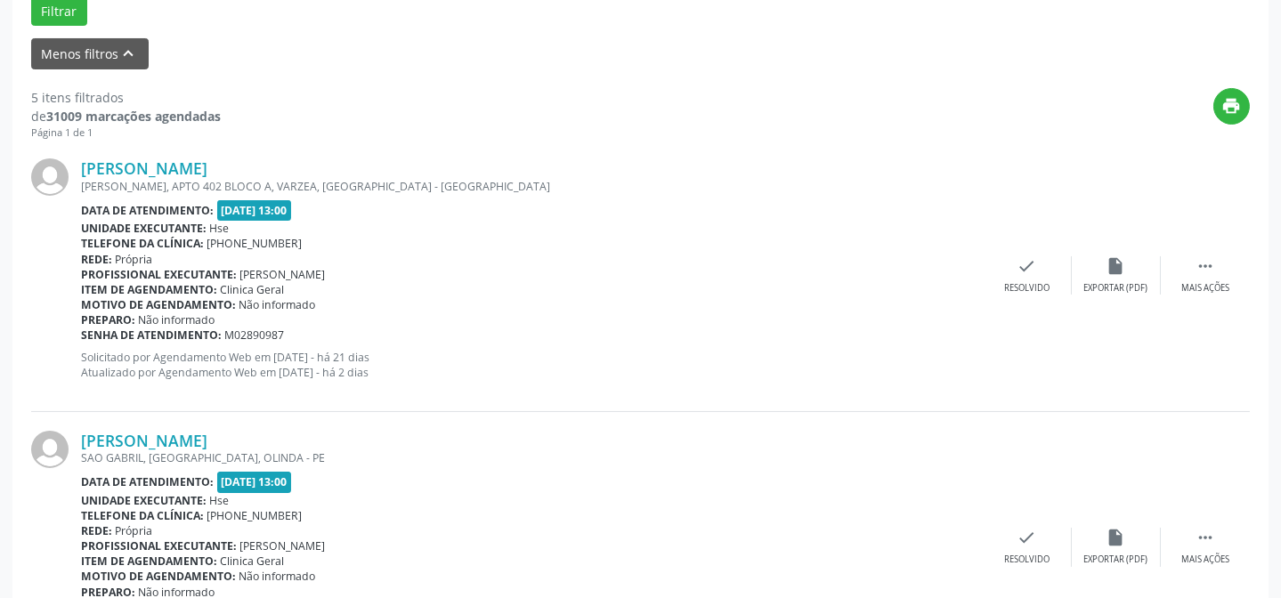
click at [1191, 301] on div "Ramon de Albuquerque Costa ALMIR AZEVEDO, APTO 402 BLOCO A, VARZEA, RECIFE - PE…" at bounding box center [640, 276] width 1219 height 272
click at [1178, 276] on div " Mais ações" at bounding box center [1205, 275] width 89 height 38
click at [1118, 279] on div "alarm_off Não compareceu" at bounding box center [1116, 275] width 89 height 38
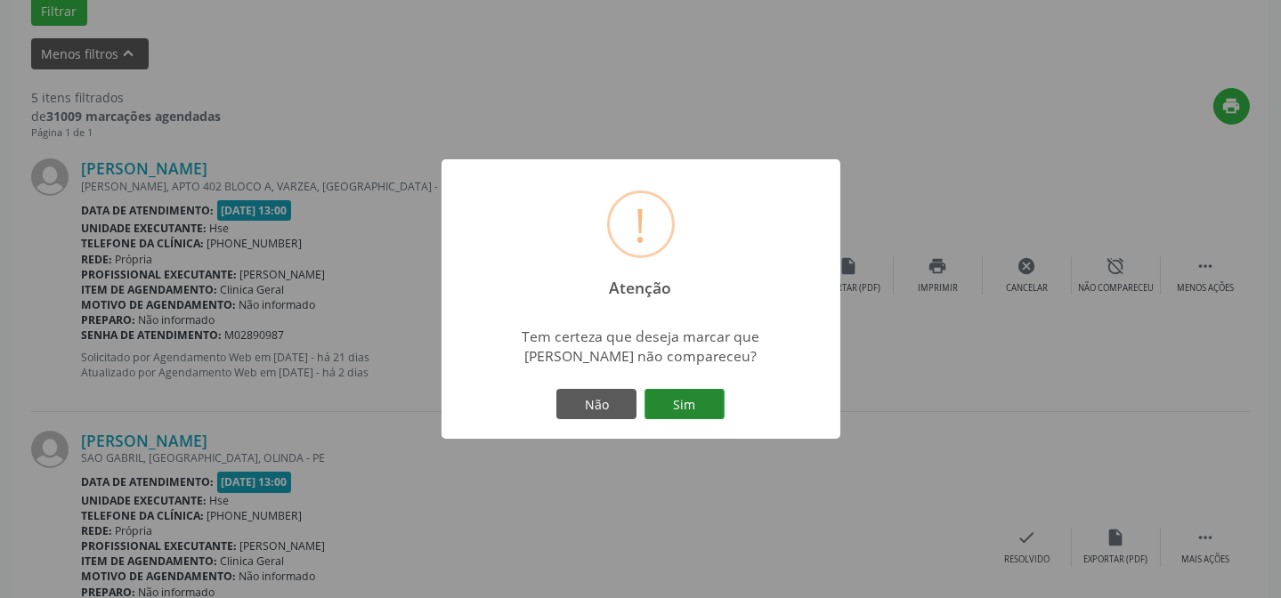
click at [688, 404] on button "Sim" at bounding box center [685, 404] width 80 height 30
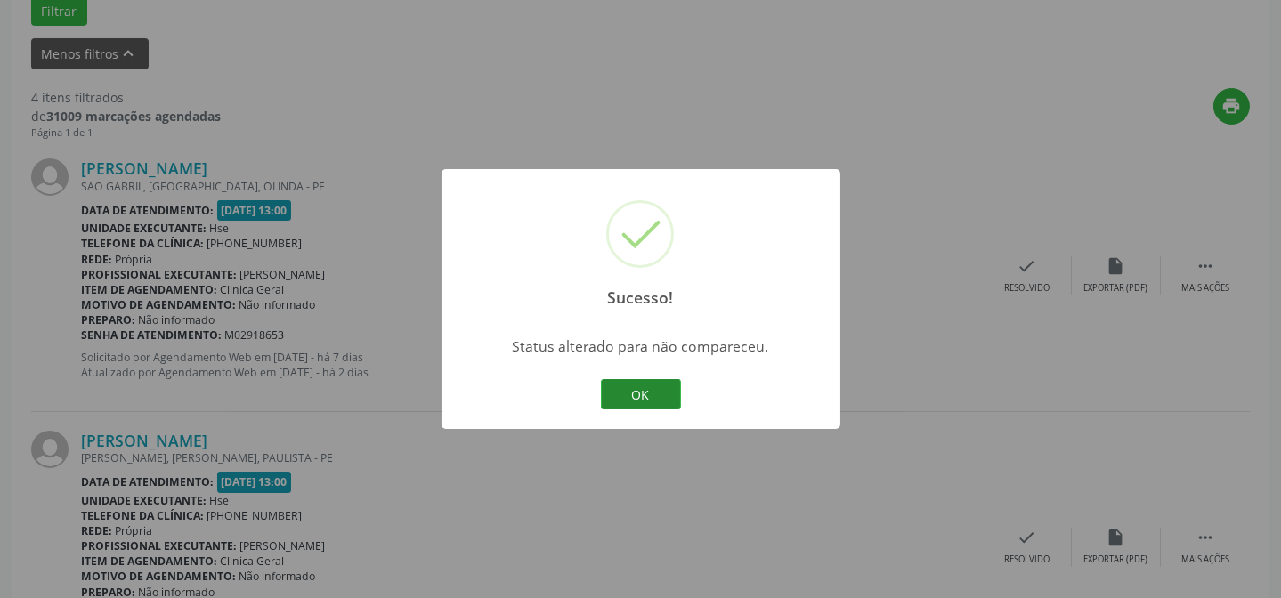
click at [642, 402] on button "OK" at bounding box center [641, 394] width 80 height 30
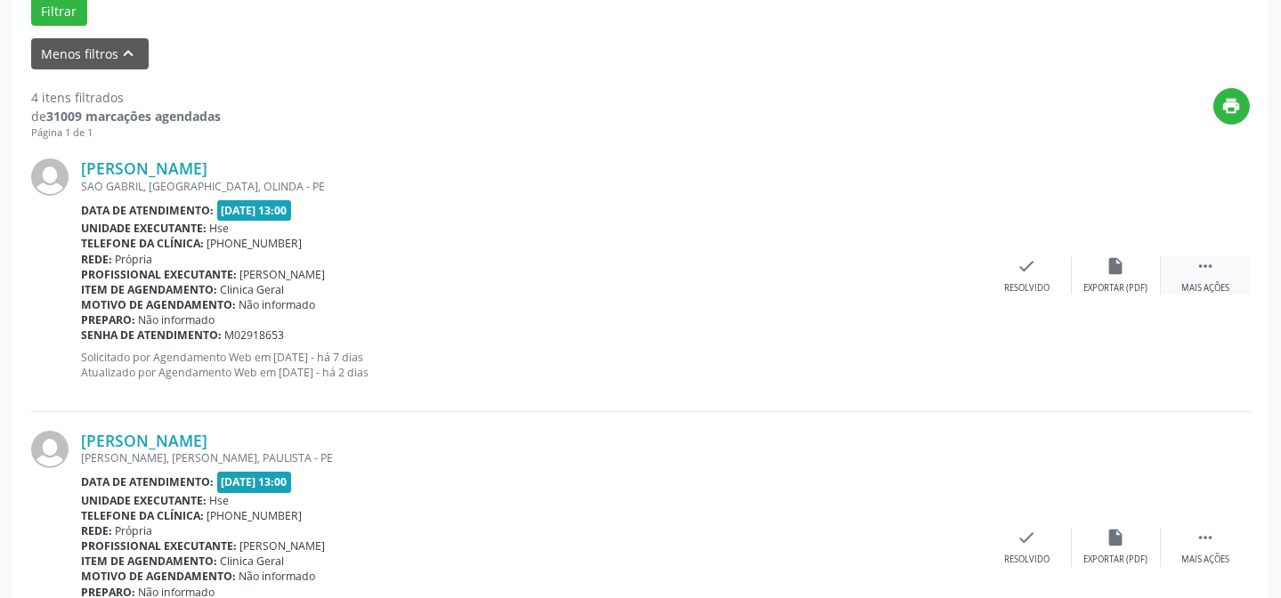
click at [1180, 258] on div " Mais ações" at bounding box center [1205, 275] width 89 height 38
click at [1103, 283] on div "Não compareceu" at bounding box center [1116, 288] width 76 height 12
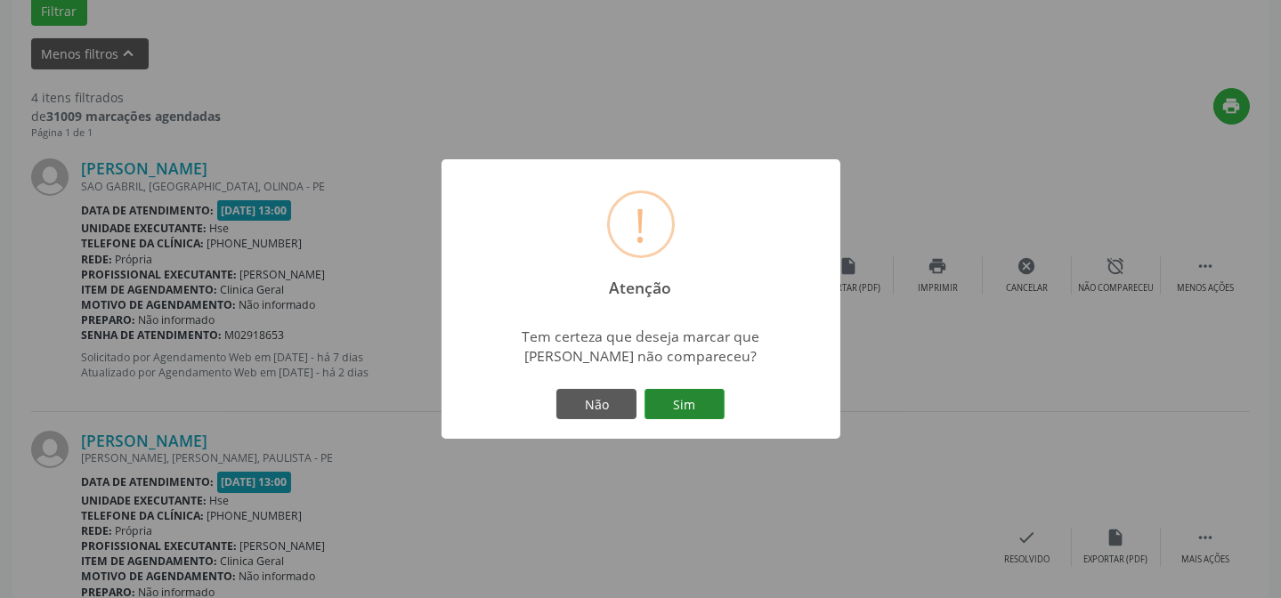
click at [724, 408] on button "Sim" at bounding box center [685, 404] width 80 height 30
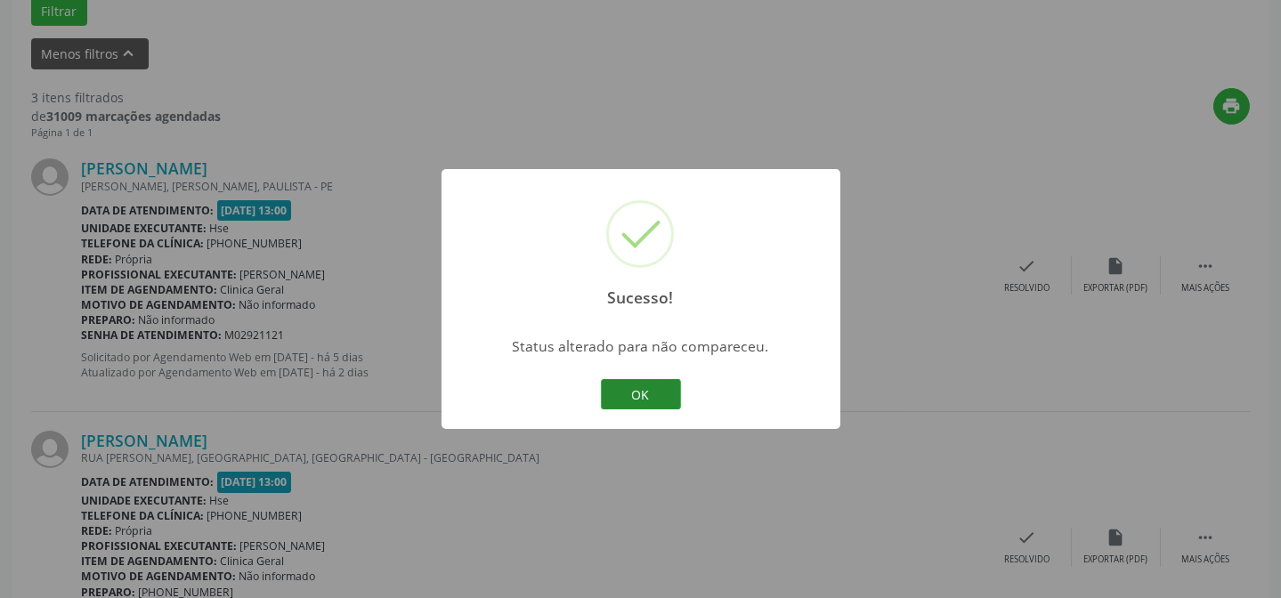
click at [643, 387] on button "OK" at bounding box center [641, 394] width 80 height 30
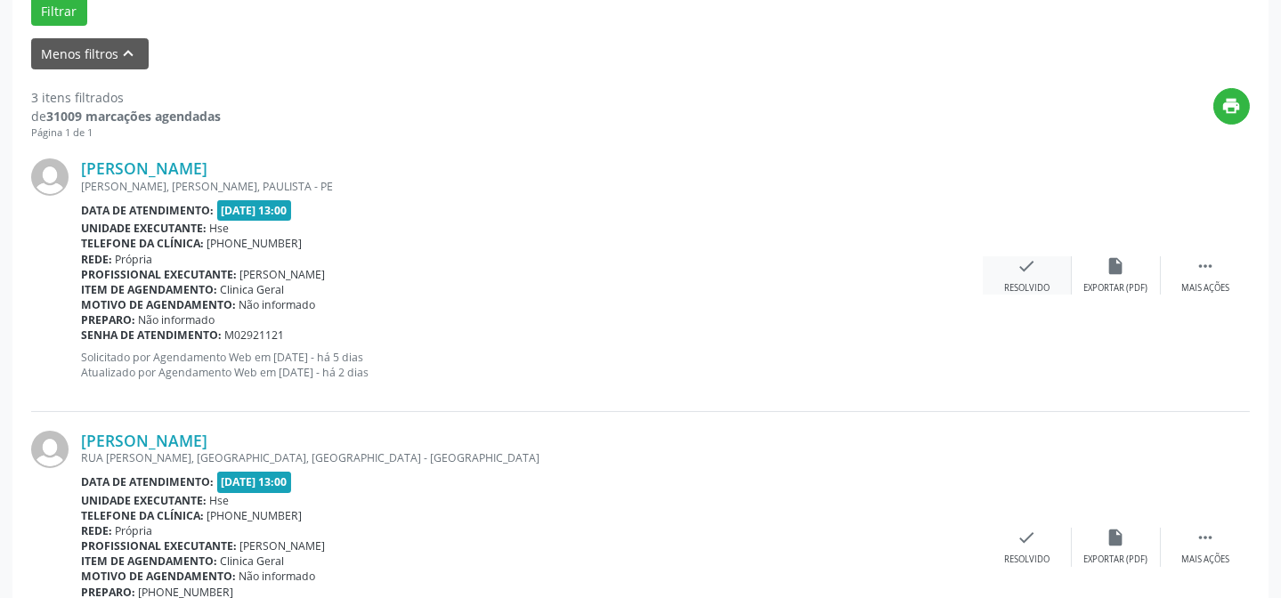
click at [1026, 278] on div "check Resolvido" at bounding box center [1027, 275] width 89 height 38
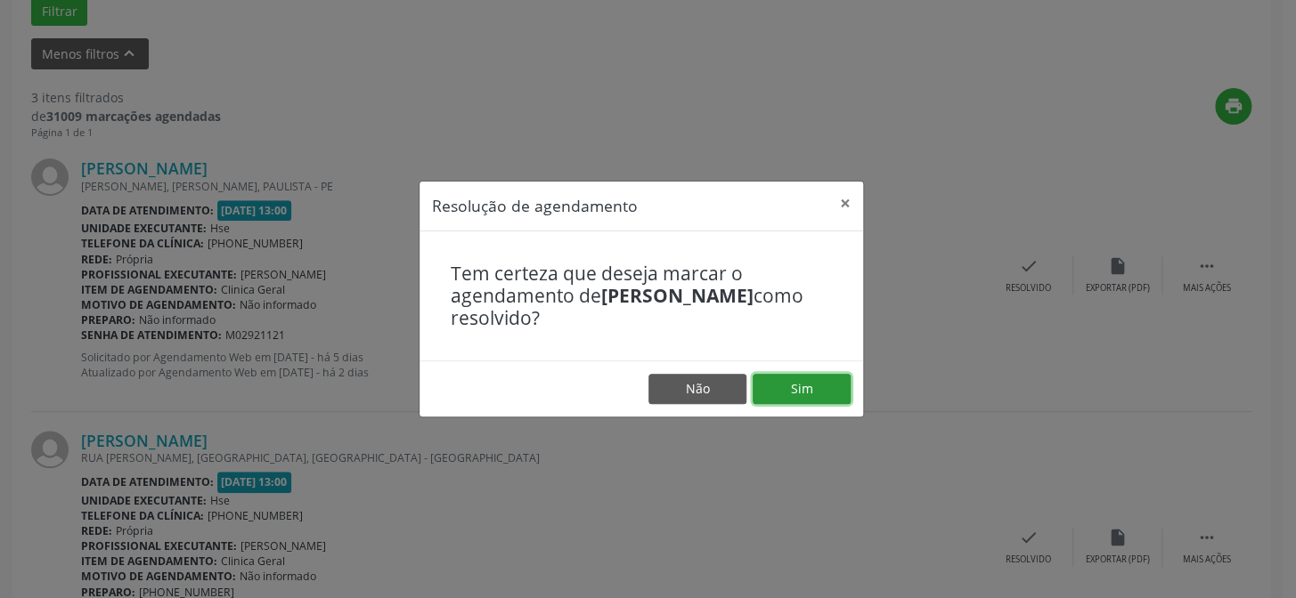
click at [797, 386] on button "Sim" at bounding box center [801, 389] width 98 height 30
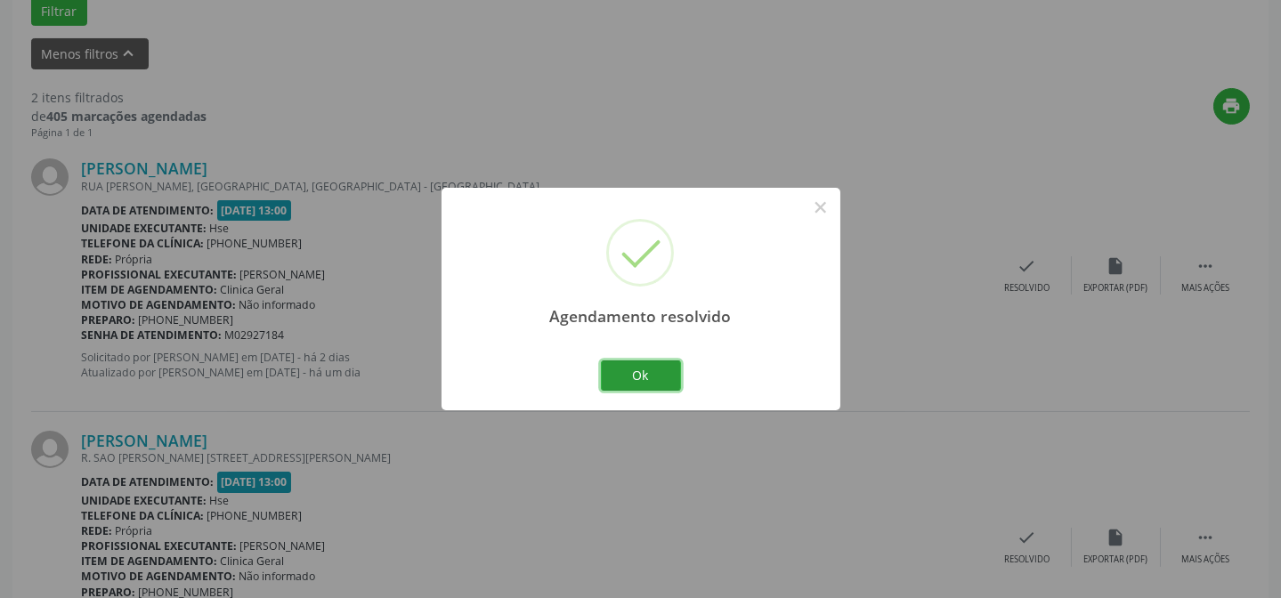
click at [630, 377] on button "Ok" at bounding box center [641, 376] width 80 height 30
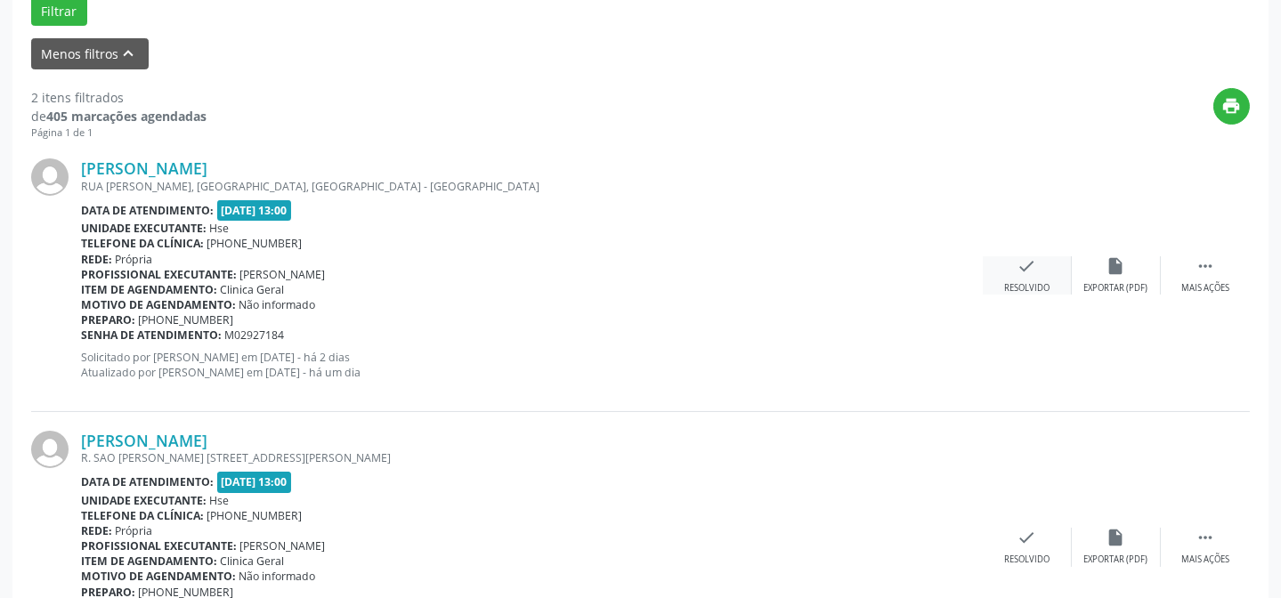
click at [1025, 261] on icon "check" at bounding box center [1028, 266] width 20 height 20
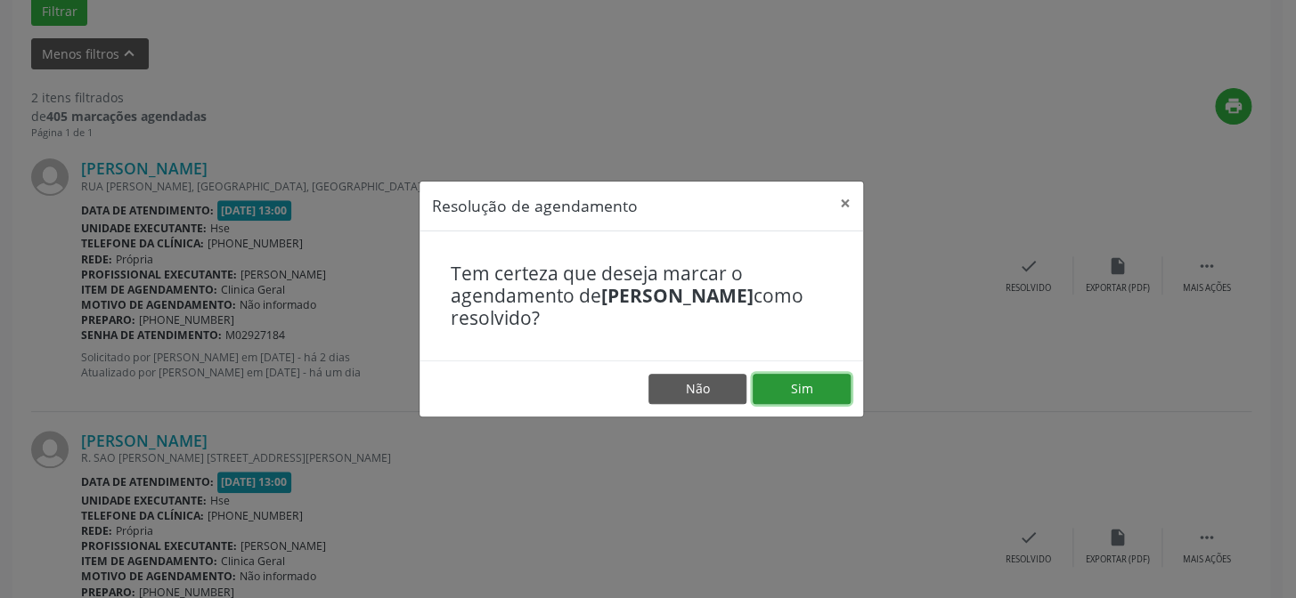
click at [784, 390] on button "Sim" at bounding box center [801, 389] width 98 height 30
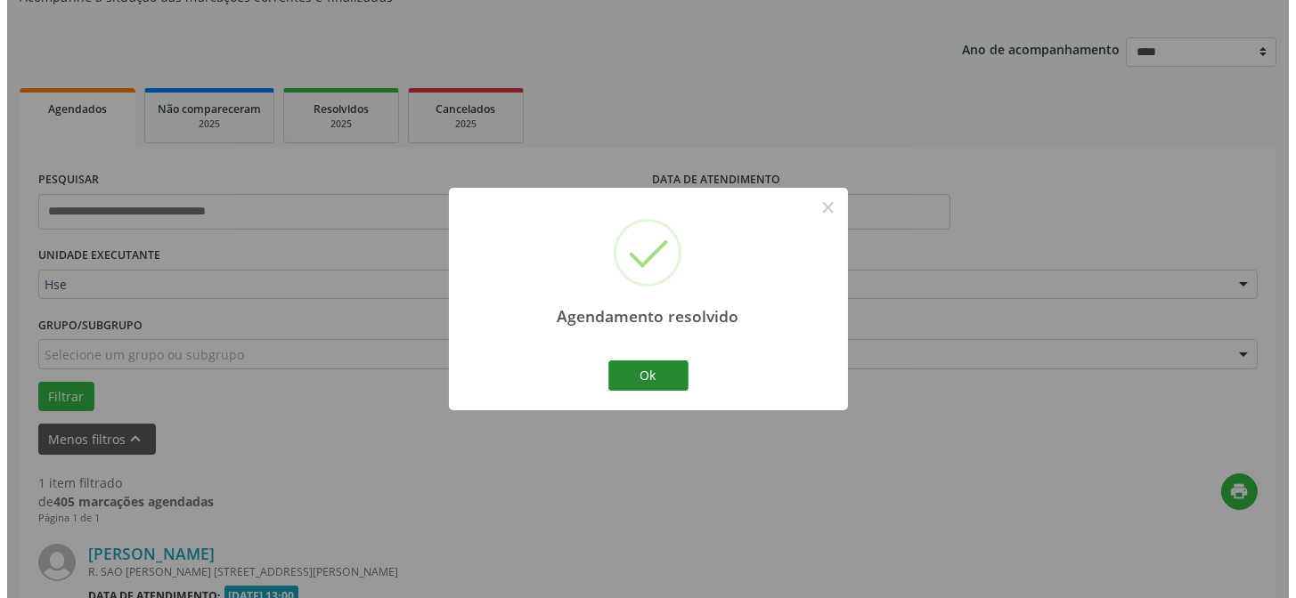
scroll to position [407, 0]
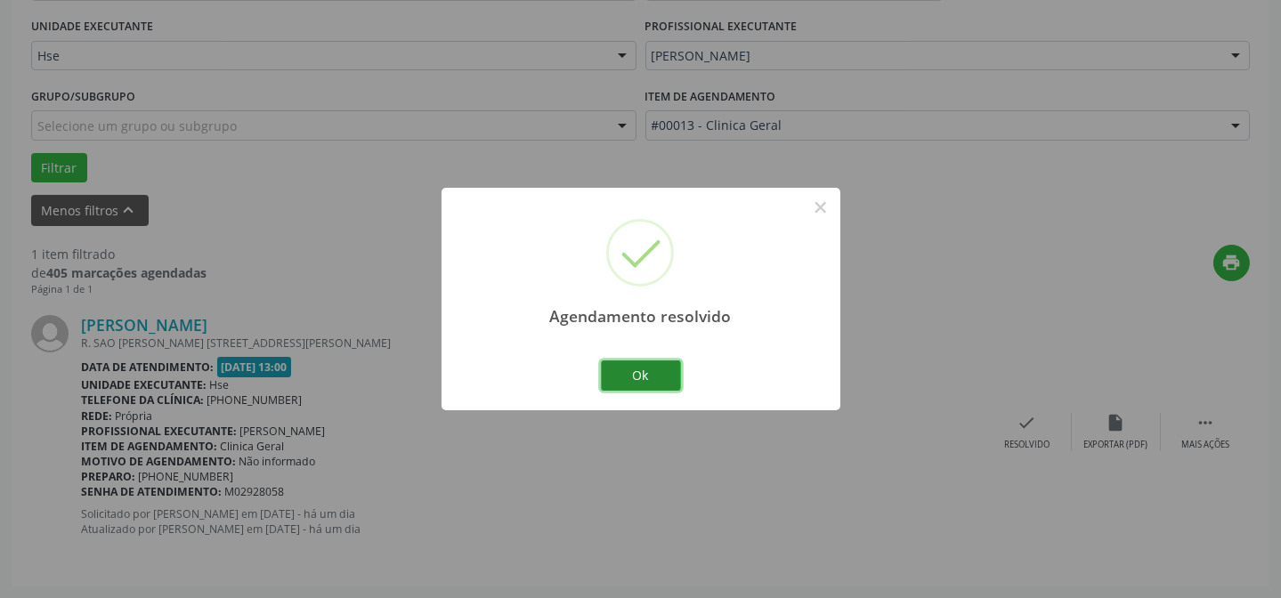
click at [654, 384] on button "Ok" at bounding box center [641, 376] width 80 height 30
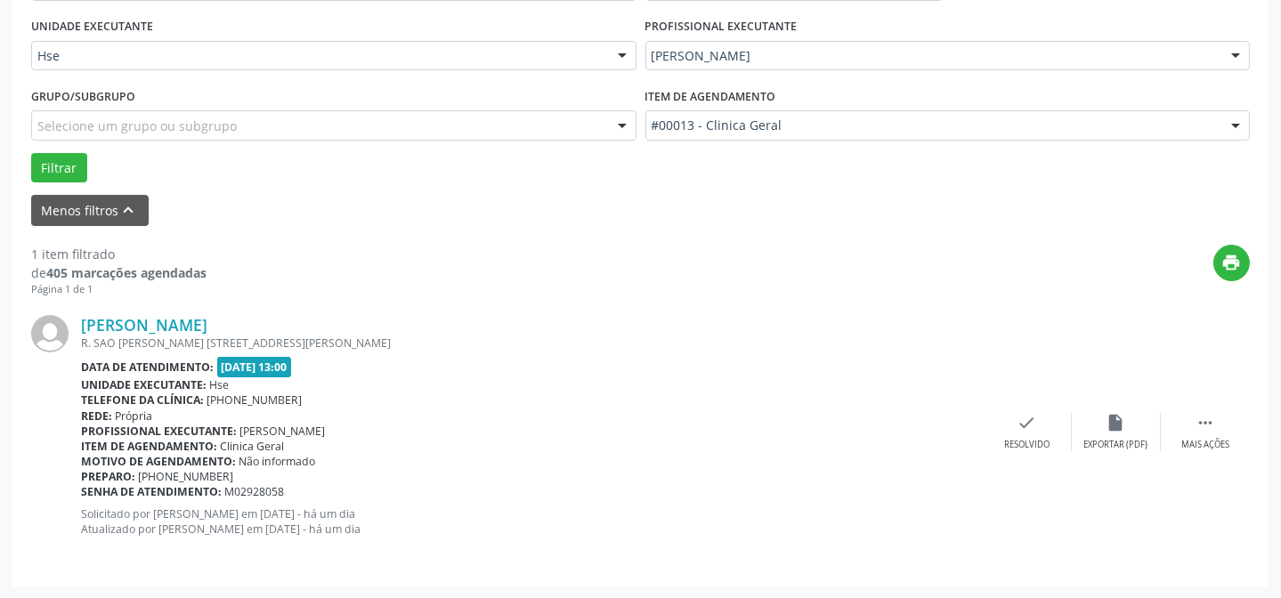
click at [1040, 402] on div "Jane Cordeiro da Silva R. SAO JOAO BATISTA 408, APTO 102, JD ATLANTICO, OLINDA …" at bounding box center [640, 432] width 1219 height 271
click at [1024, 427] on icon "check" at bounding box center [1028, 423] width 20 height 20
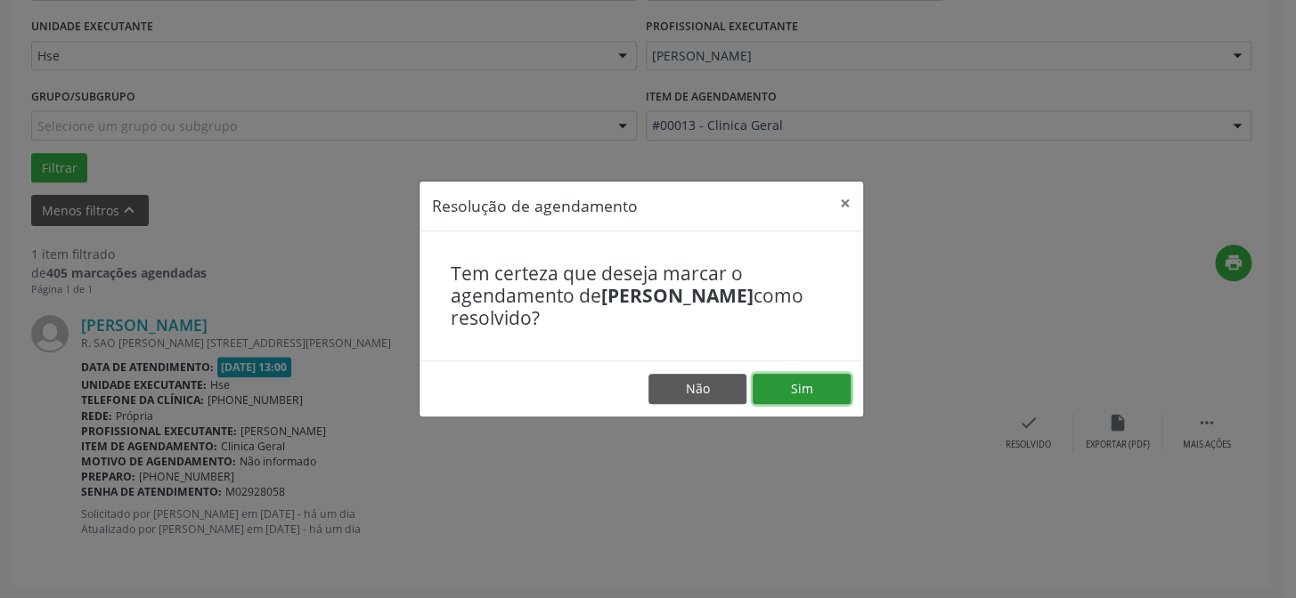
click at [791, 386] on button "Sim" at bounding box center [801, 389] width 98 height 30
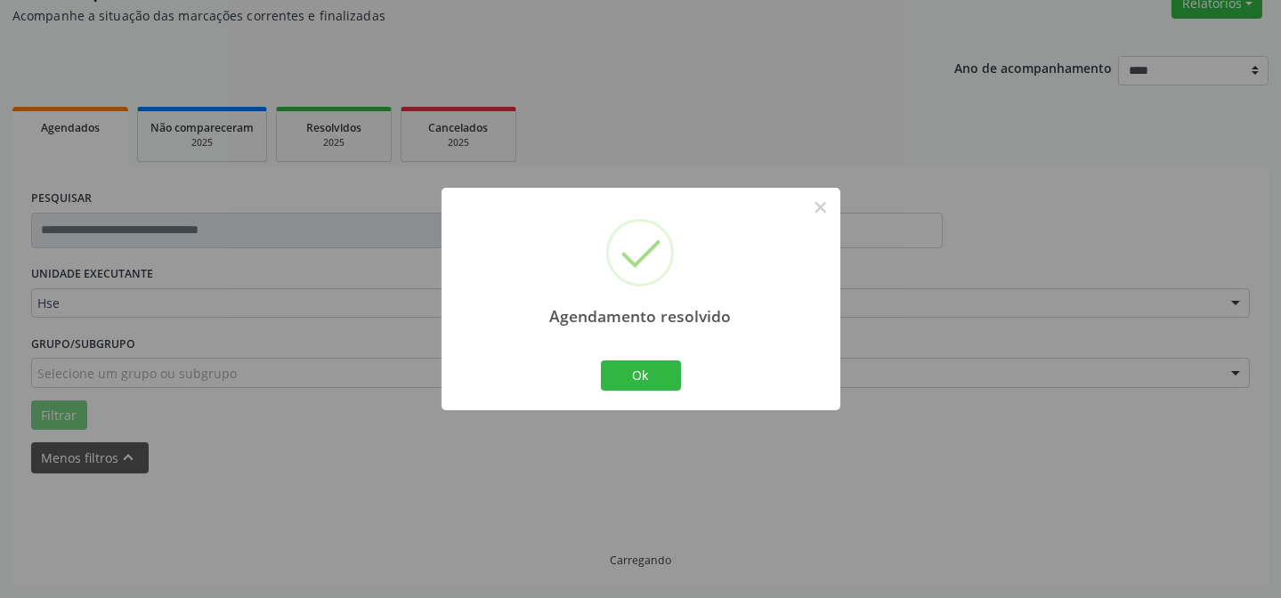
scroll to position [120, 0]
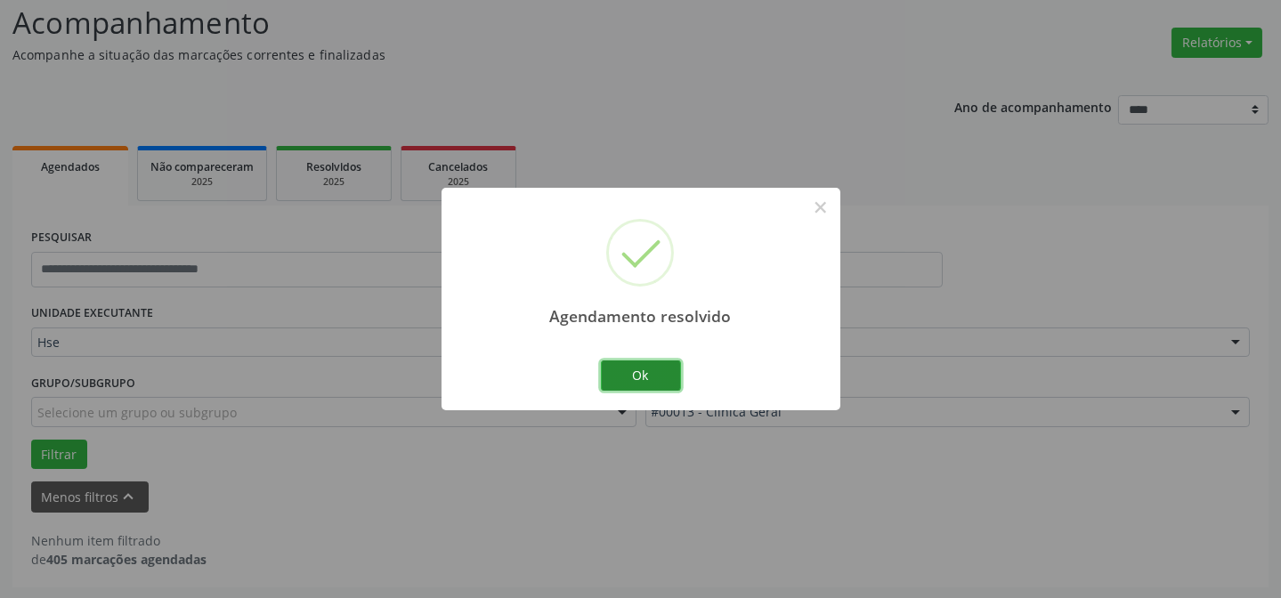
click at [675, 382] on button "Ok" at bounding box center [641, 376] width 80 height 30
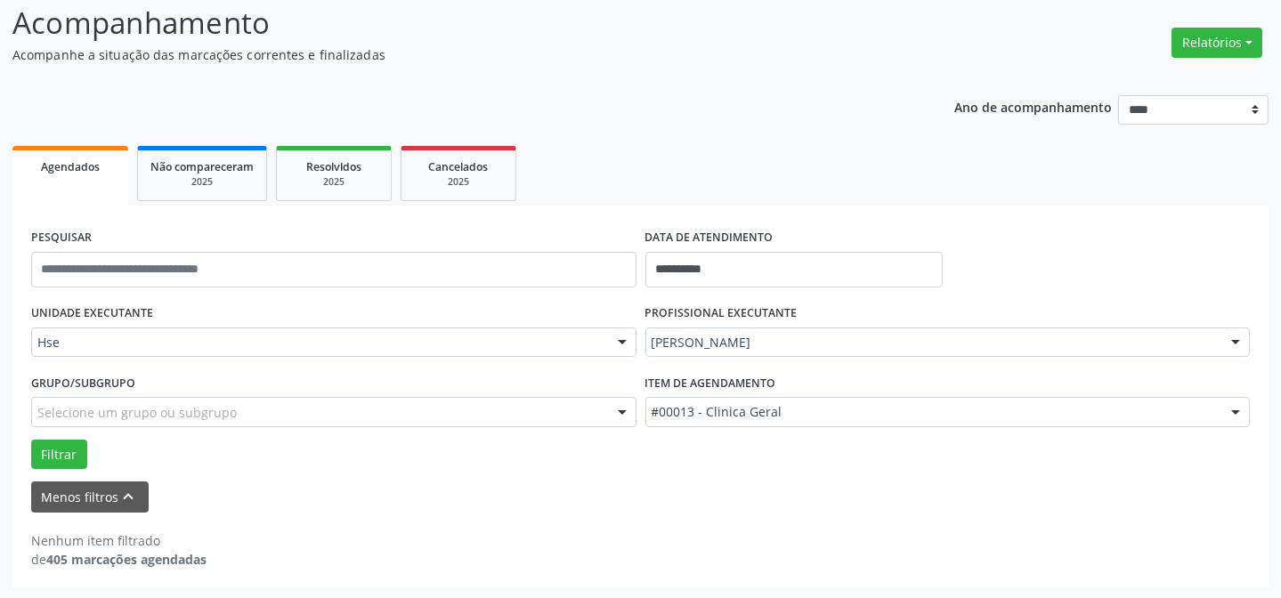
scroll to position [0, 0]
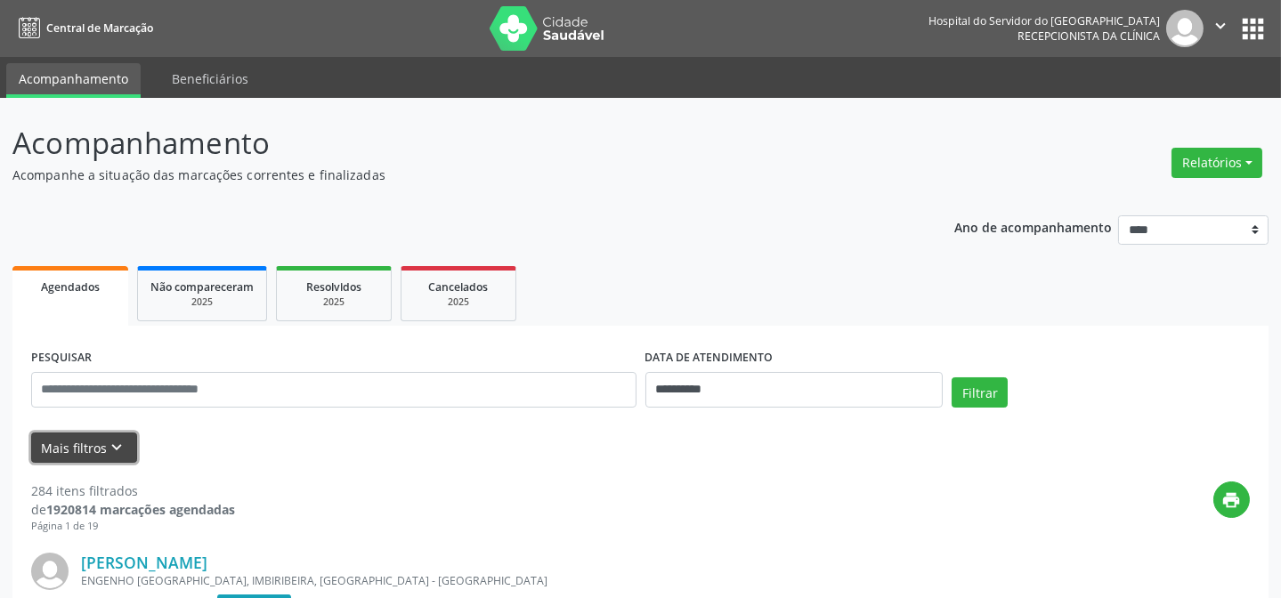
click at [50, 437] on button "Mais filtros keyboard_arrow_down" at bounding box center [84, 448] width 106 height 31
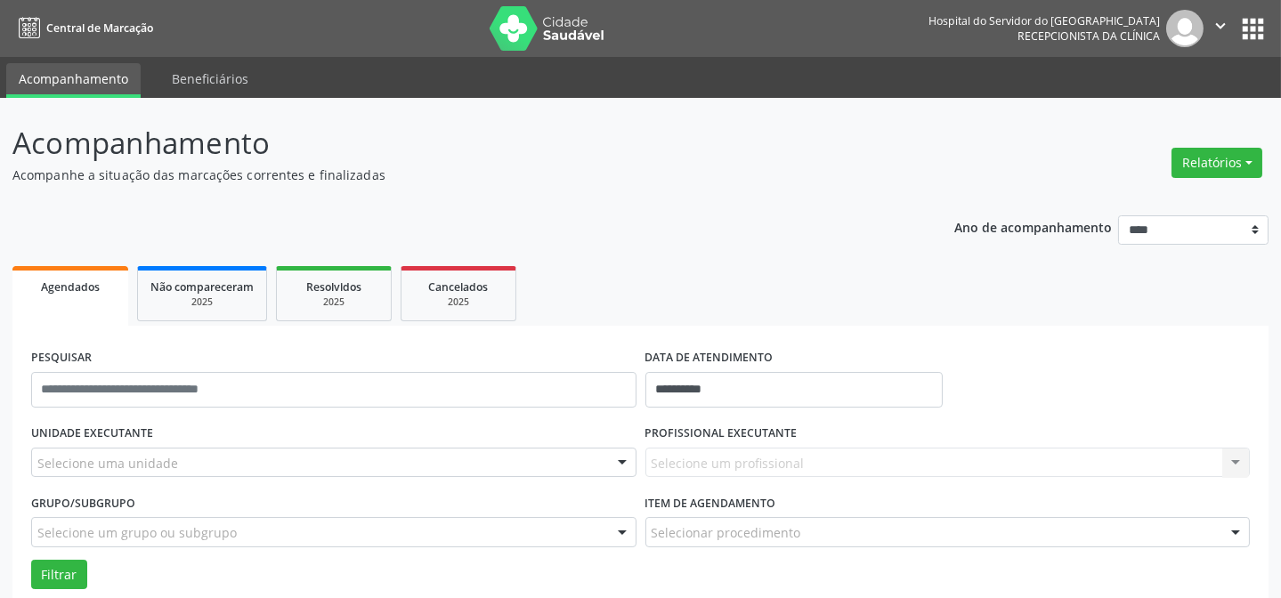
click at [53, 439] on label "UNIDADE EXECUTANTE" at bounding box center [92, 434] width 122 height 28
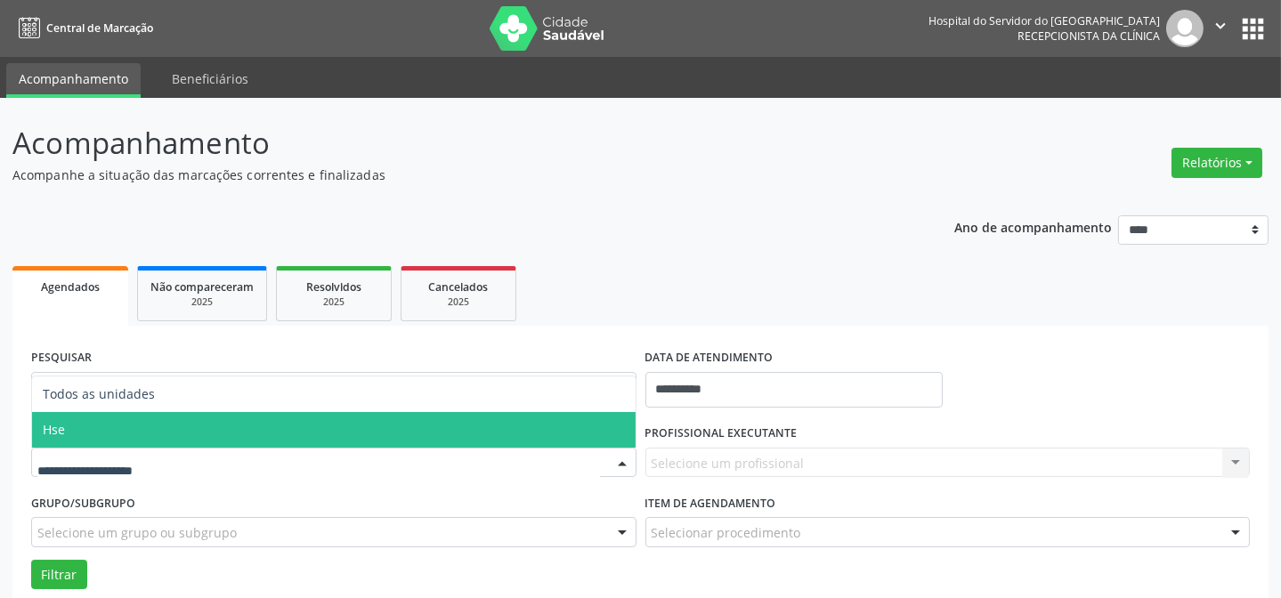
drag, startPoint x: 88, startPoint y: 421, endPoint x: 101, endPoint y: 426, distance: 13.2
click at [88, 423] on span "Hse" at bounding box center [334, 430] width 604 height 36
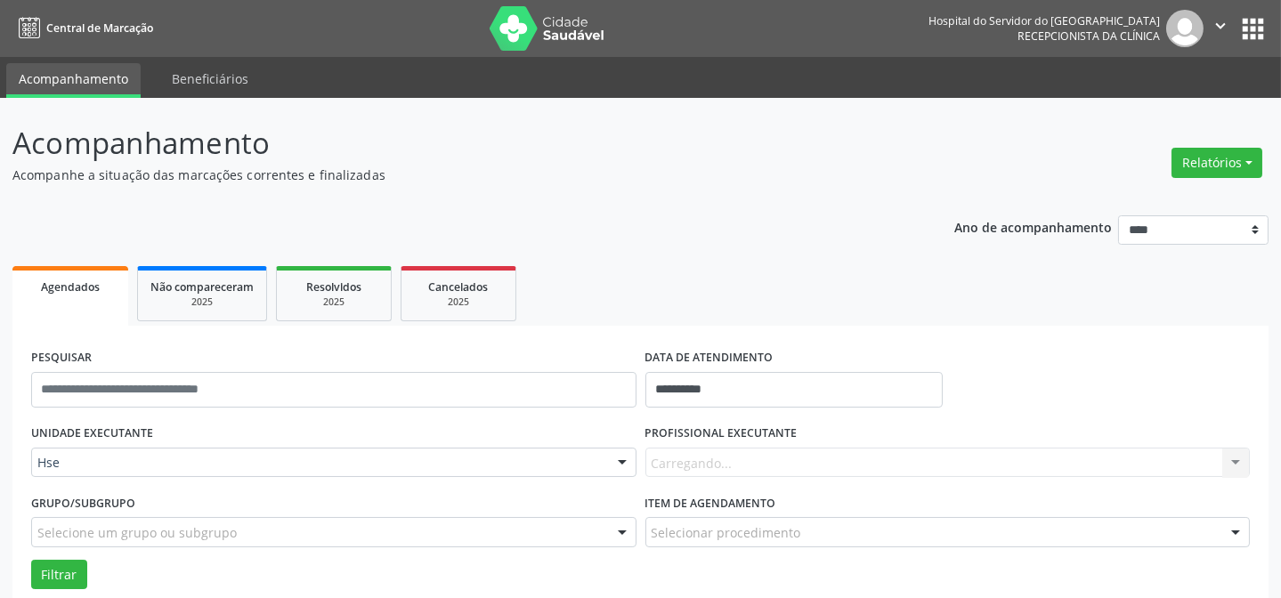
click at [804, 453] on div "Carregando... Nenhum resultado encontrado para: " " Não há nenhuma opção para s…" at bounding box center [949, 463] width 606 height 30
click at [805, 441] on div "PROFISSIONAL EXECUTANTE [GEOGRAPHIC_DATA]... Nenhum resultado encontrado para: …" at bounding box center [948, 454] width 614 height 69
click at [801, 470] on div "Carregando... Nenhum resultado encontrado para: " " Não há nenhuma opção para s…" at bounding box center [949, 463] width 606 height 30
